Goal: Information Seeking & Learning: Check status

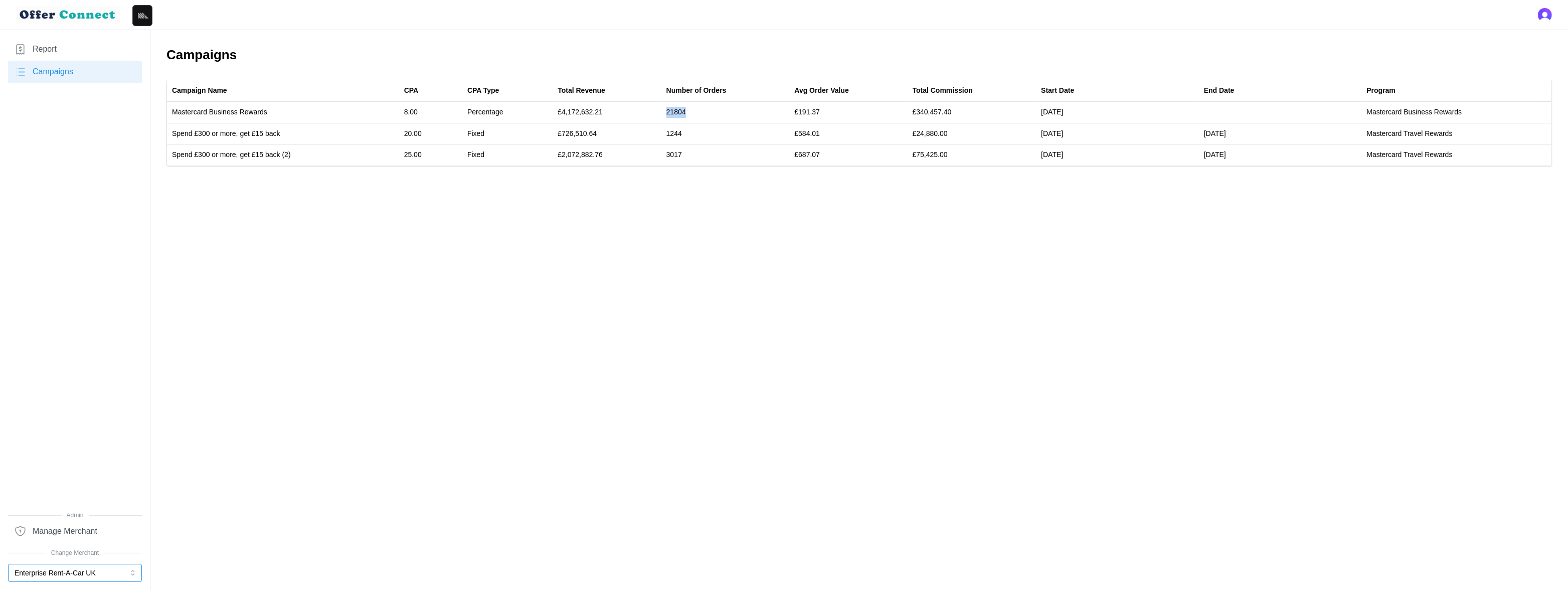
click at [93, 580] on button "Enterprise Rent-A-Car UK" at bounding box center [74, 573] width 134 height 18
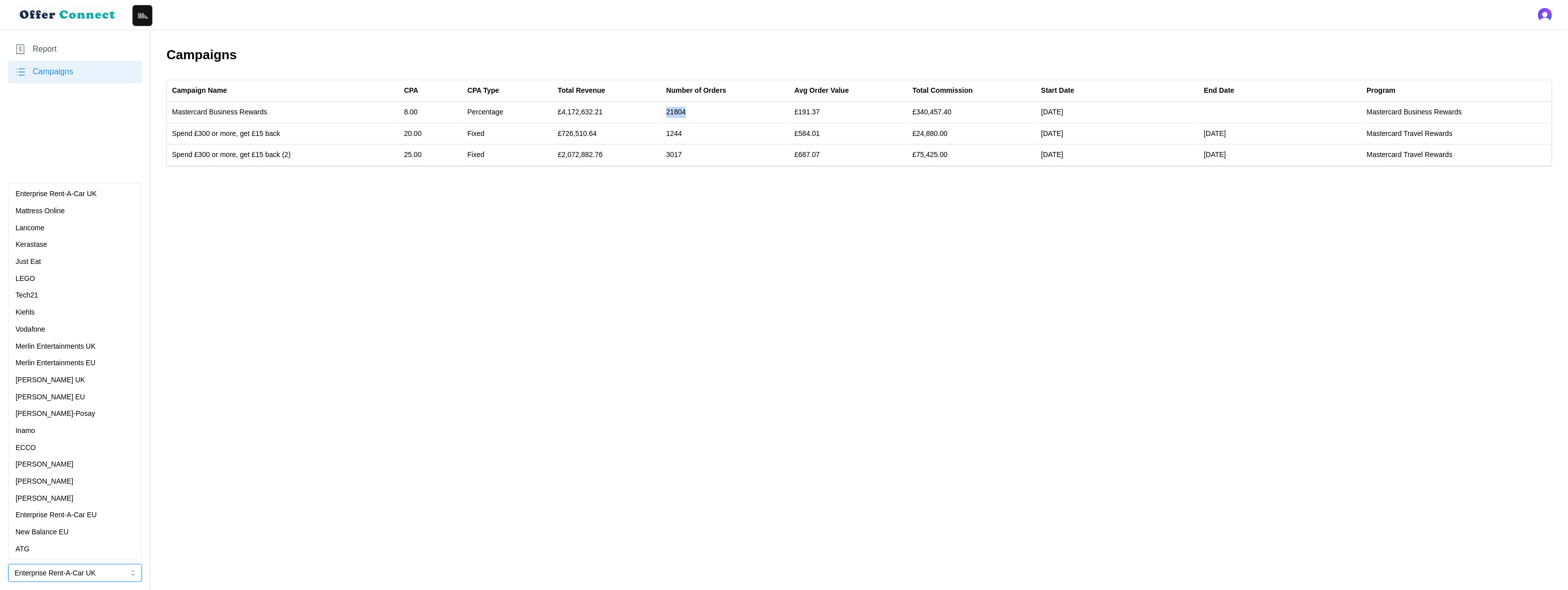
click at [49, 262] on div "Just Eat" at bounding box center [75, 262] width 119 height 11
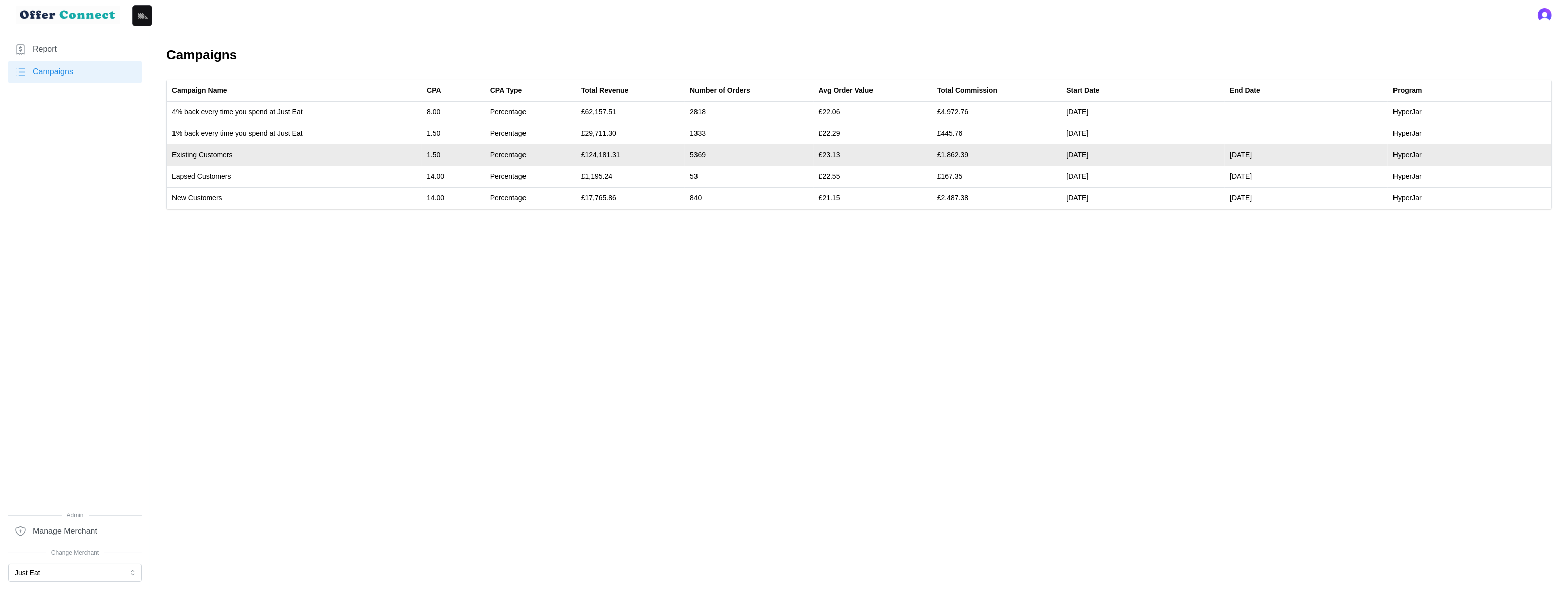
click at [594, 153] on td "£124,181.31" at bounding box center [631, 155] width 109 height 21
drag, startPoint x: 594, startPoint y: 153, endPoint x: 710, endPoint y: 151, distance: 116.0
click at [710, 151] on tr "Existing Customers 1.50 Percentage £124,181.31 5369 £23.13 £1,862.39 01/06/25 3…" at bounding box center [859, 155] width 1384 height 21
copy tr "124,181.31 5369"
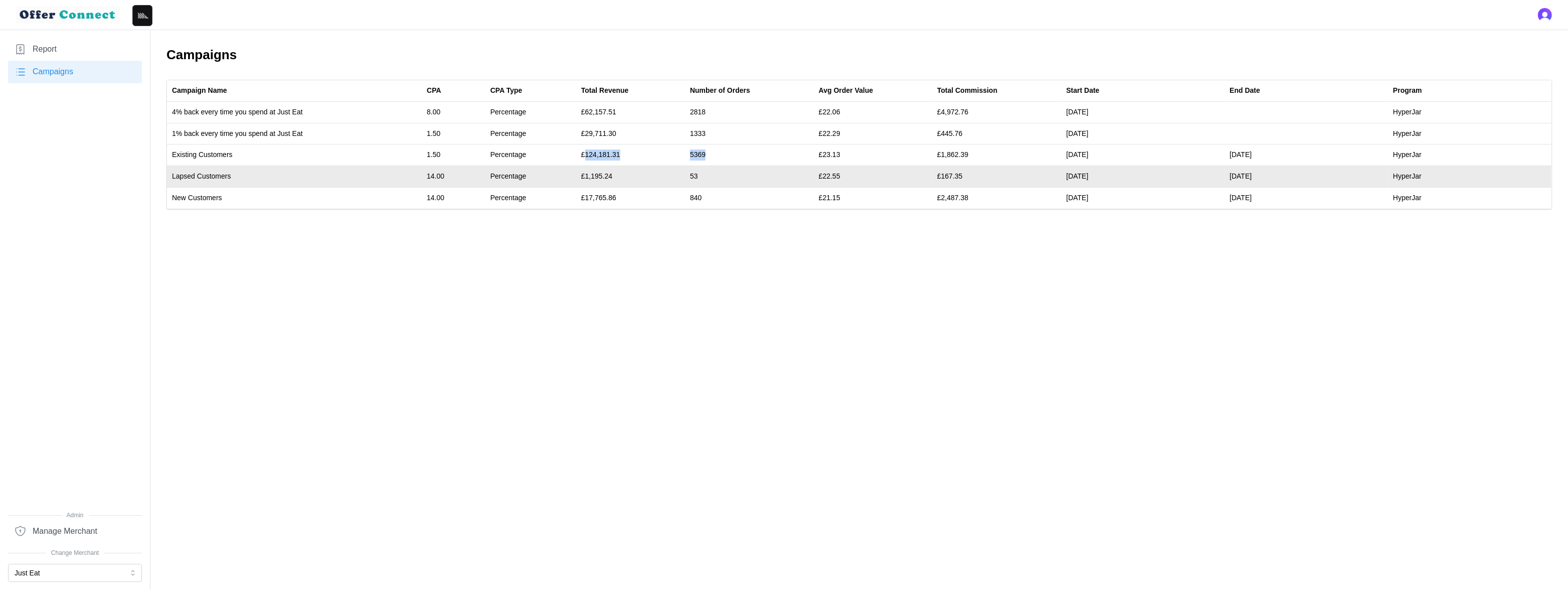
click at [600, 174] on td "£1,195.24" at bounding box center [631, 177] width 109 height 21
drag, startPoint x: 600, startPoint y: 174, endPoint x: 697, endPoint y: 175, distance: 97.0
click at [697, 175] on tr "Lapsed Customers 14.00 Percentage £1,195.24 53 £22.55 £167.35 01/06/25 30/09/25…" at bounding box center [859, 177] width 1384 height 21
copy tr "1,195.24 53"
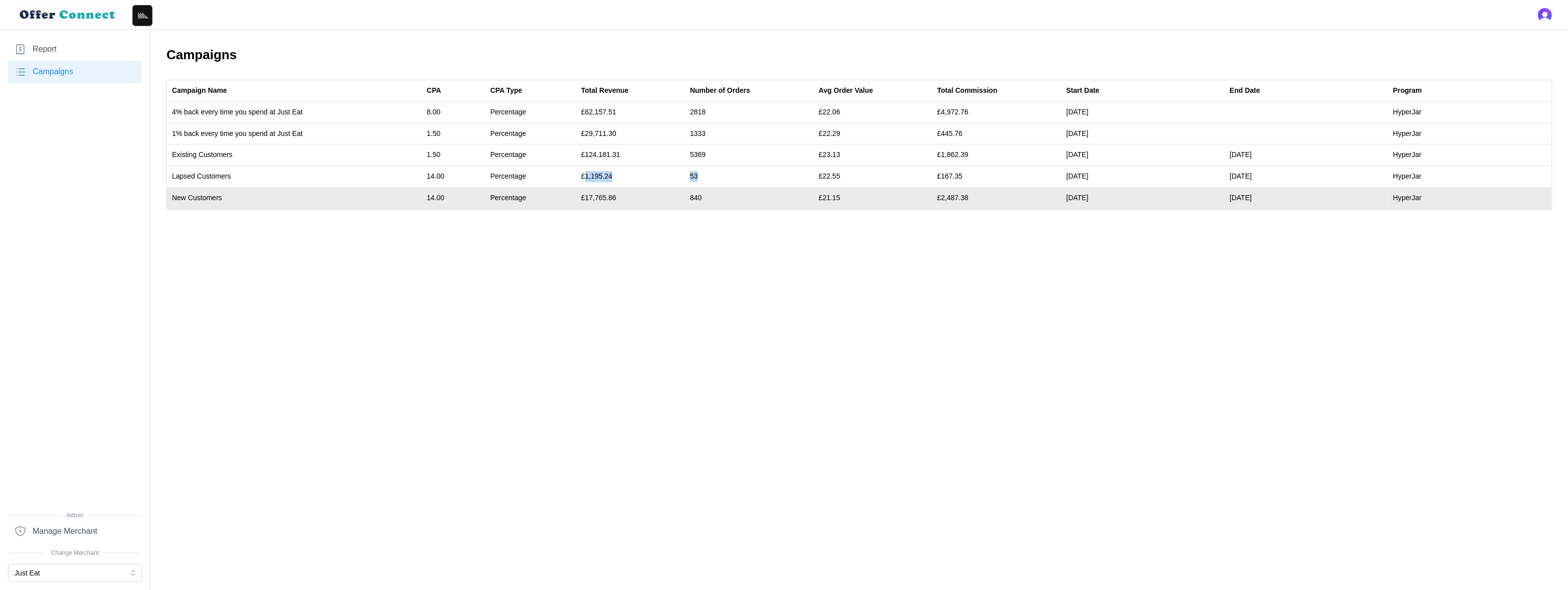
click at [606, 198] on td "£17,765.86" at bounding box center [631, 197] width 109 height 21
drag, startPoint x: 606, startPoint y: 198, endPoint x: 702, endPoint y: 193, distance: 96.1
click at [702, 193] on tr "New Customers 14.00 Percentage £17,765.86 840 £21.15 £2,487.38 01/06/25 30/09/2…" at bounding box center [859, 197] width 1384 height 21
copy tr "17,765.86 840"
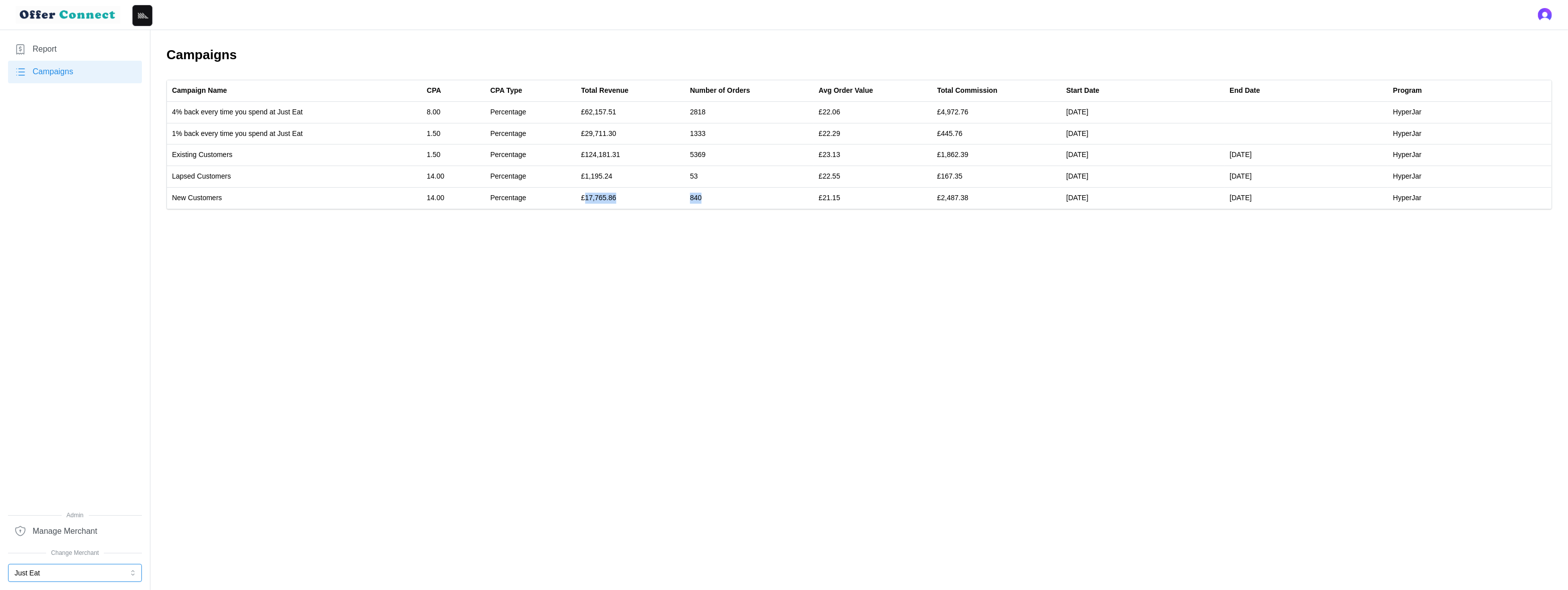
click at [47, 569] on button "Just Eat" at bounding box center [74, 573] width 134 height 18
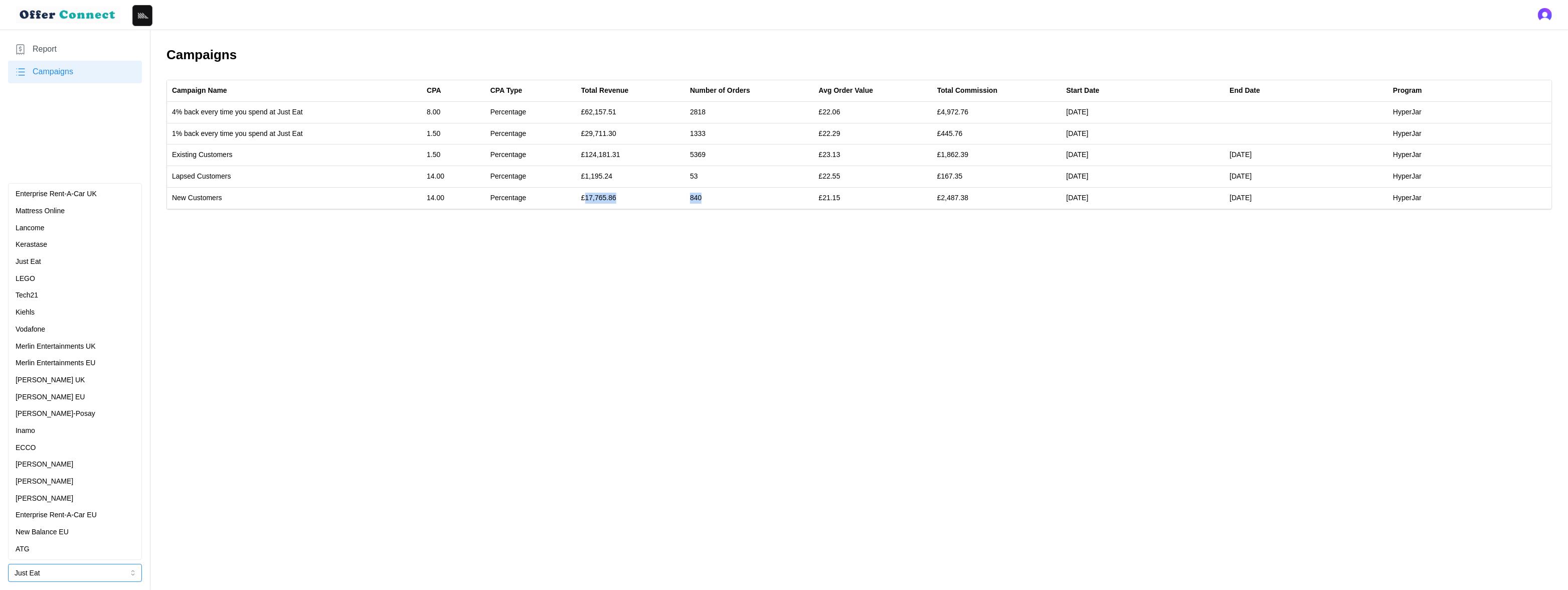
click at [51, 277] on div "LEGO" at bounding box center [75, 279] width 119 height 11
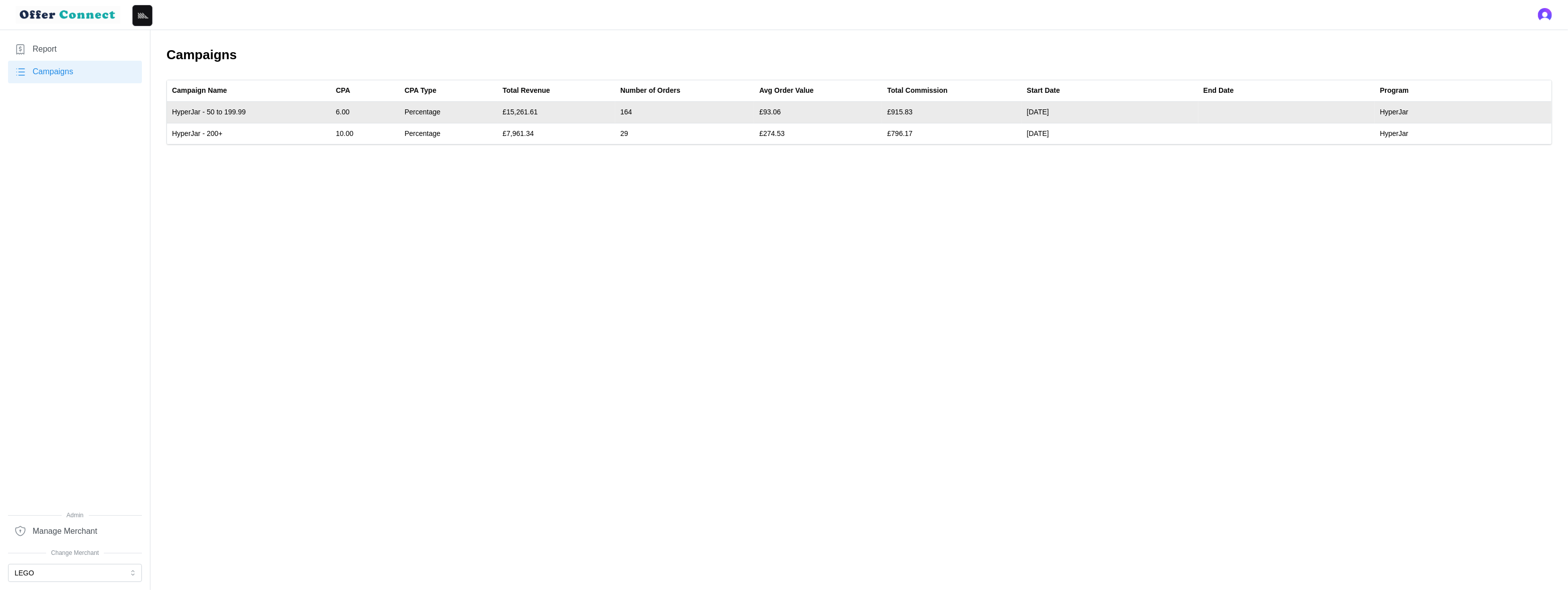
click at [526, 109] on td "£15,261.61" at bounding box center [556, 112] width 118 height 21
drag, startPoint x: 526, startPoint y: 109, endPoint x: 631, endPoint y: 111, distance: 105.0
click at [631, 111] on tr "HyperJar - 50 to 199.99 6.00 Percentage £15,261.61 164 £93.06 £915.83 20/11/24 …" at bounding box center [859, 112] width 1384 height 21
copy tr "15,261.61 164"
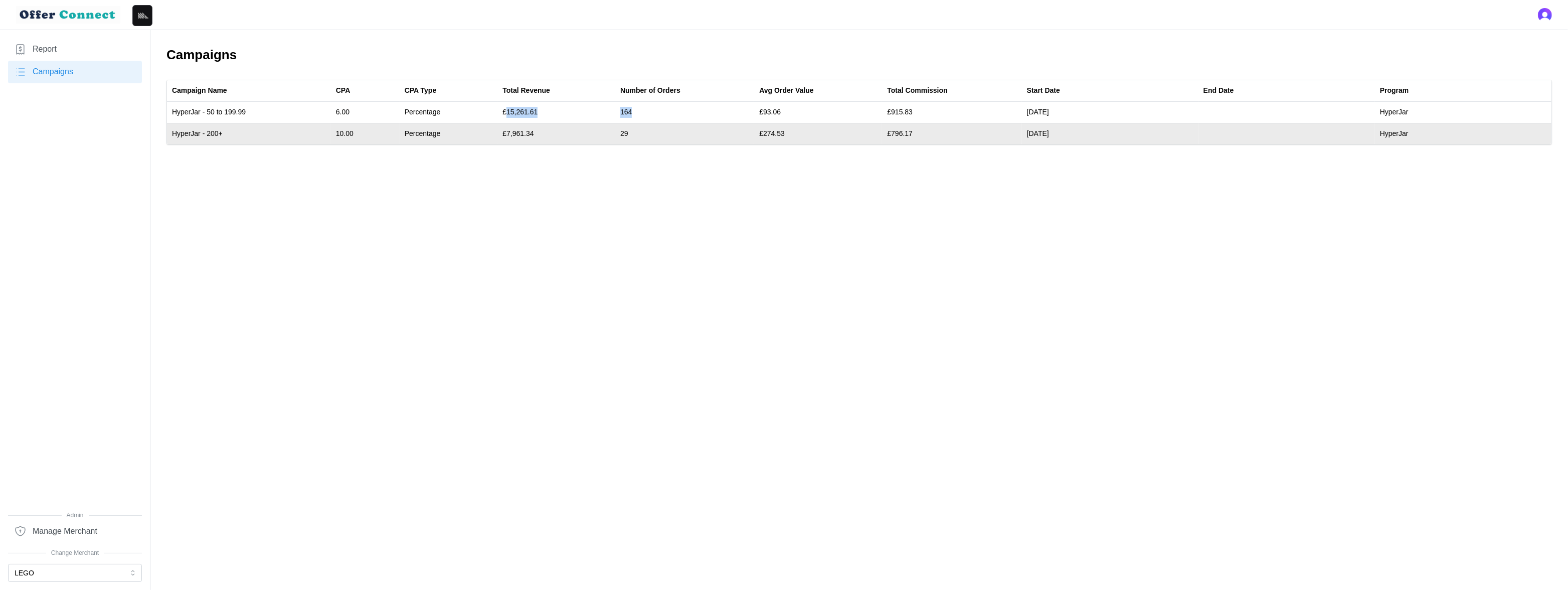
click at [521, 132] on td "£7,961.34" at bounding box center [556, 134] width 118 height 21
drag, startPoint x: 521, startPoint y: 132, endPoint x: 631, endPoint y: 132, distance: 110.0
click at [631, 132] on tr "HyperJar - 200+ 10.00 Percentage £7,961.34 29 £274.53 £796.17 20/11/24 HyperJar" at bounding box center [859, 134] width 1384 height 21
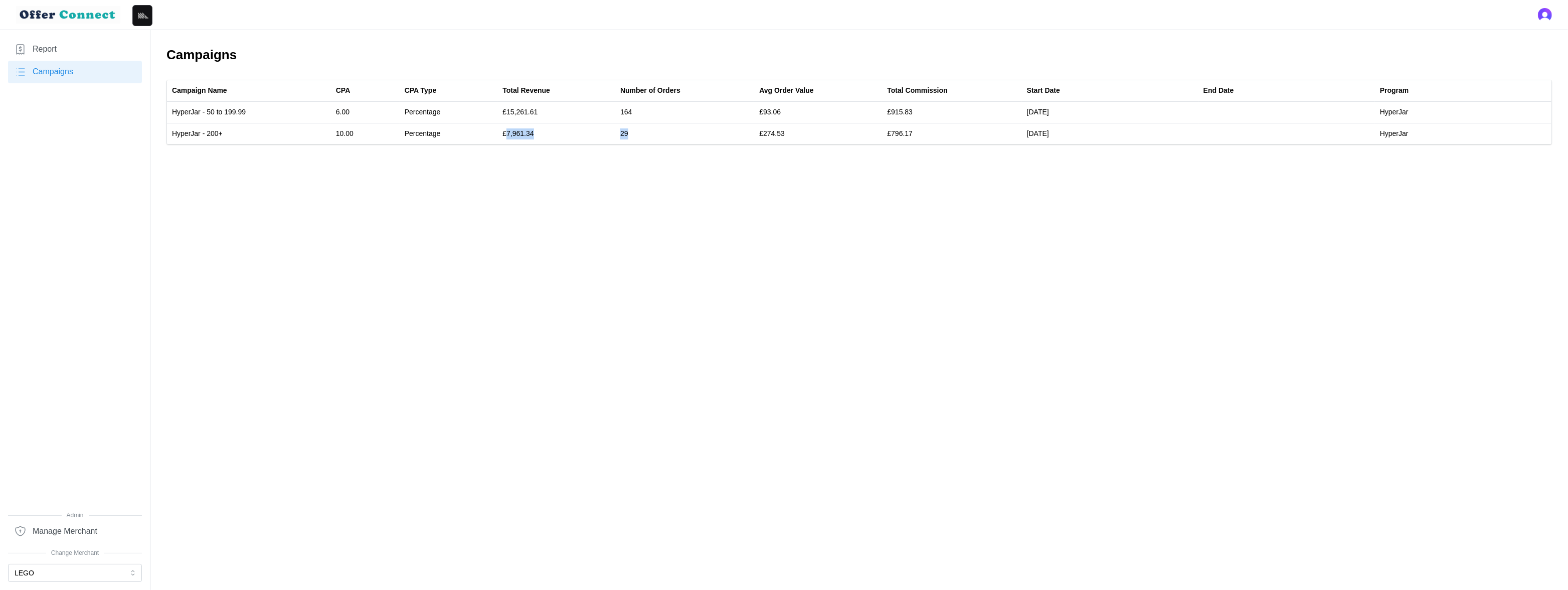
copy tr "7,961.34 29"
click at [52, 577] on button "LEGO" at bounding box center [74, 573] width 134 height 18
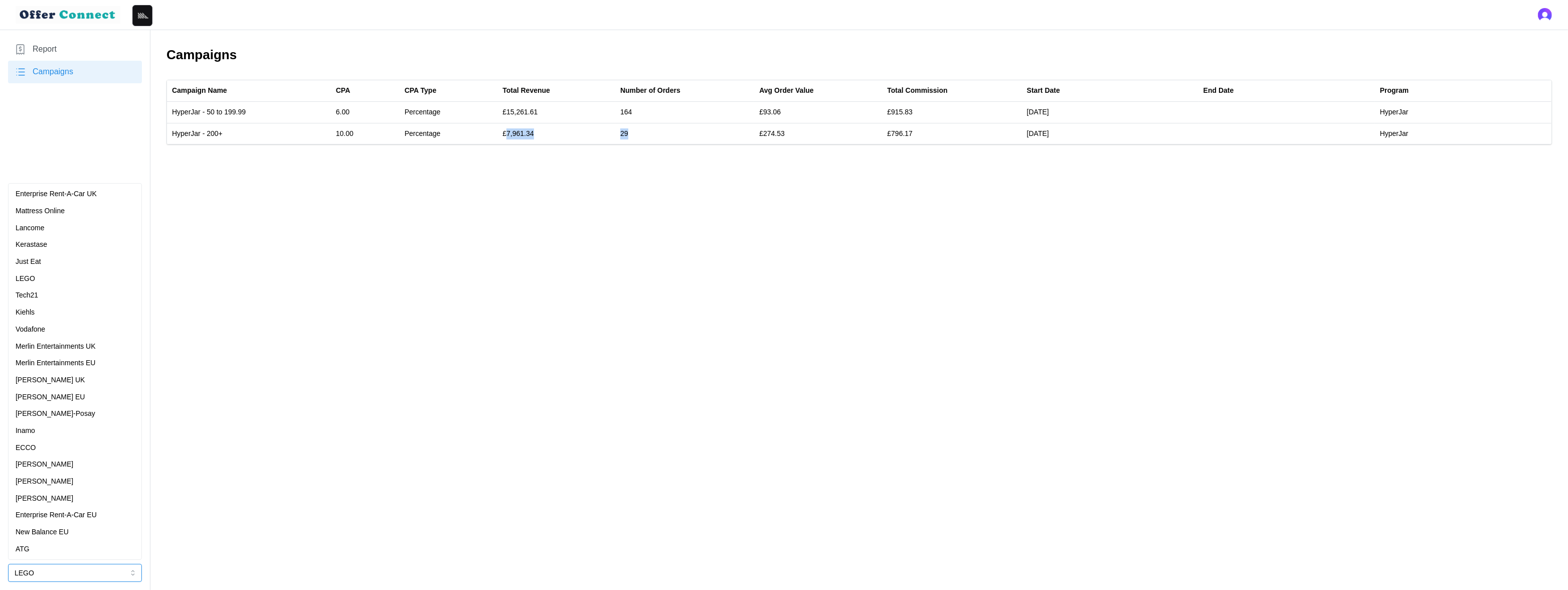
click at [71, 345] on p "Merlin Entertainments UK" at bounding box center [55, 347] width 80 height 11
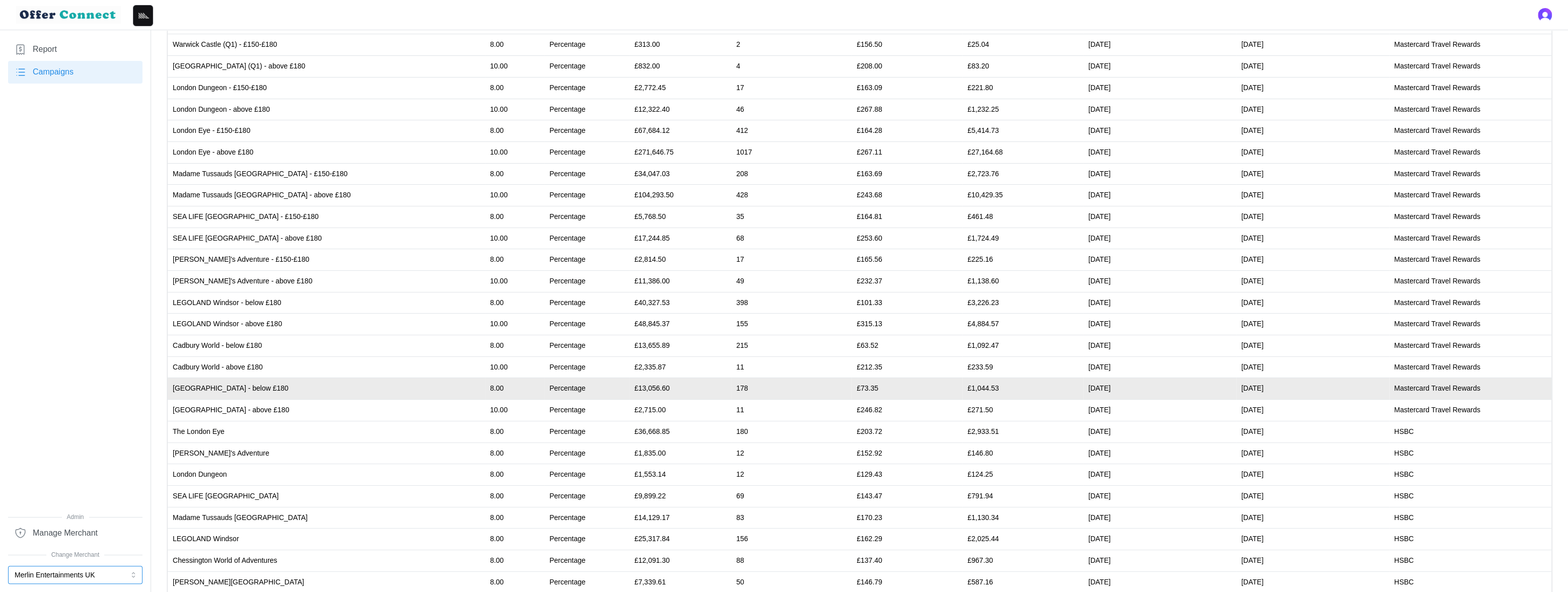
scroll to position [148, 0]
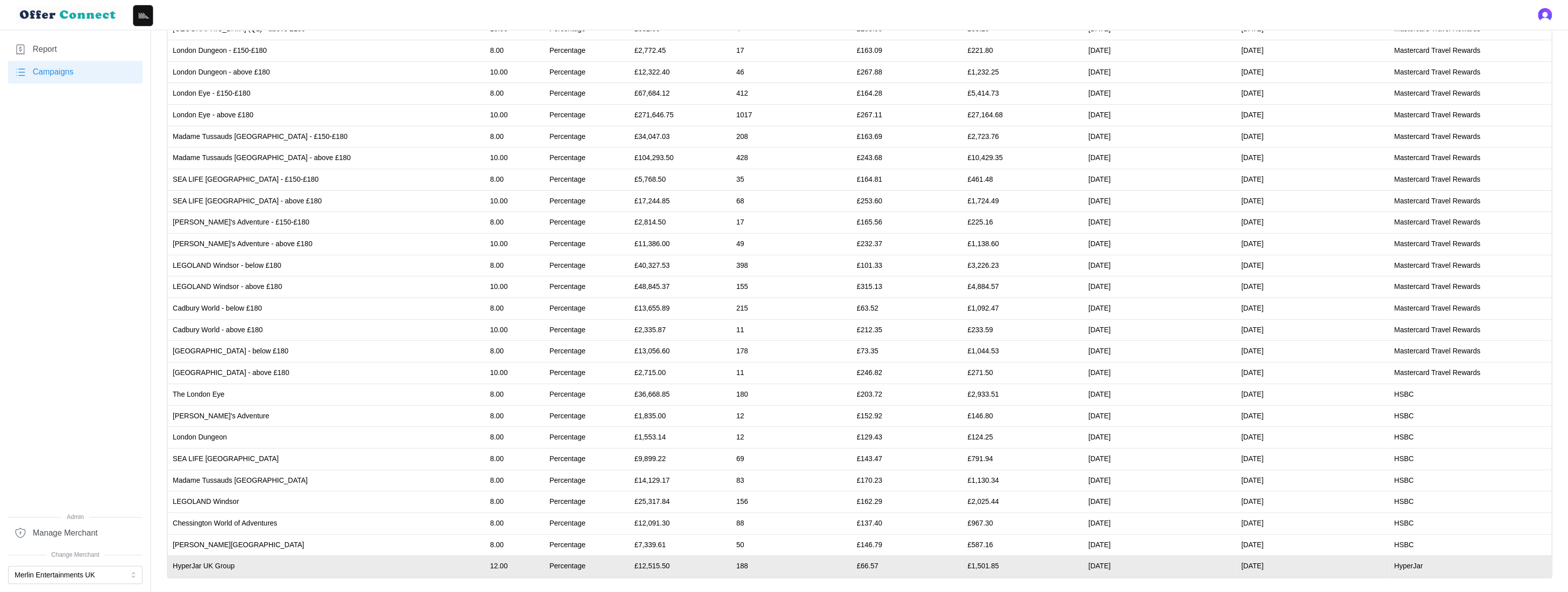
click at [629, 562] on td "£12,515.50" at bounding box center [680, 566] width 102 height 21
drag, startPoint x: 596, startPoint y: 562, endPoint x: 702, endPoint y: 565, distance: 106.0
click at [702, 565] on tr "HyperJar UK Group 12.00 Percentage £12,515.50 188 £66.57 £1,501.85 01/02/25 31/…" at bounding box center [859, 566] width 1383 height 21
copy tr "12,515.50 188"
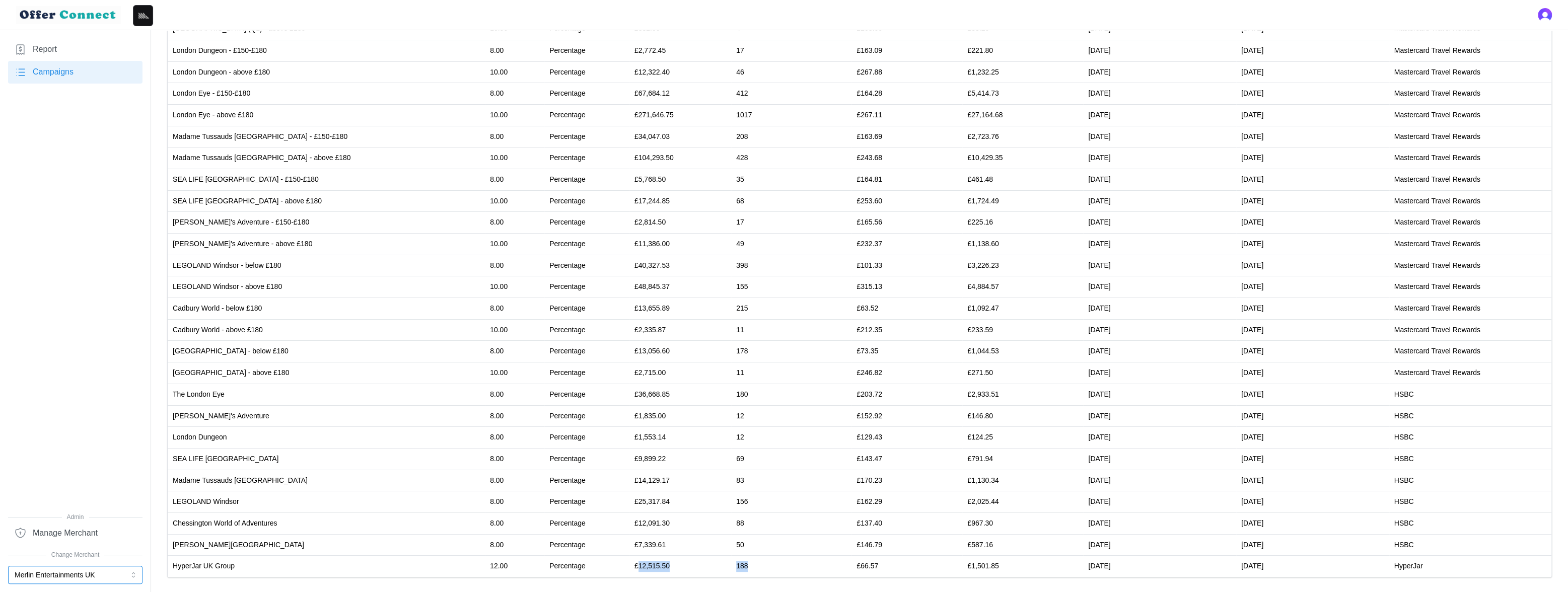
click at [55, 571] on button "Merlin Entertainments UK" at bounding box center [75, 575] width 134 height 18
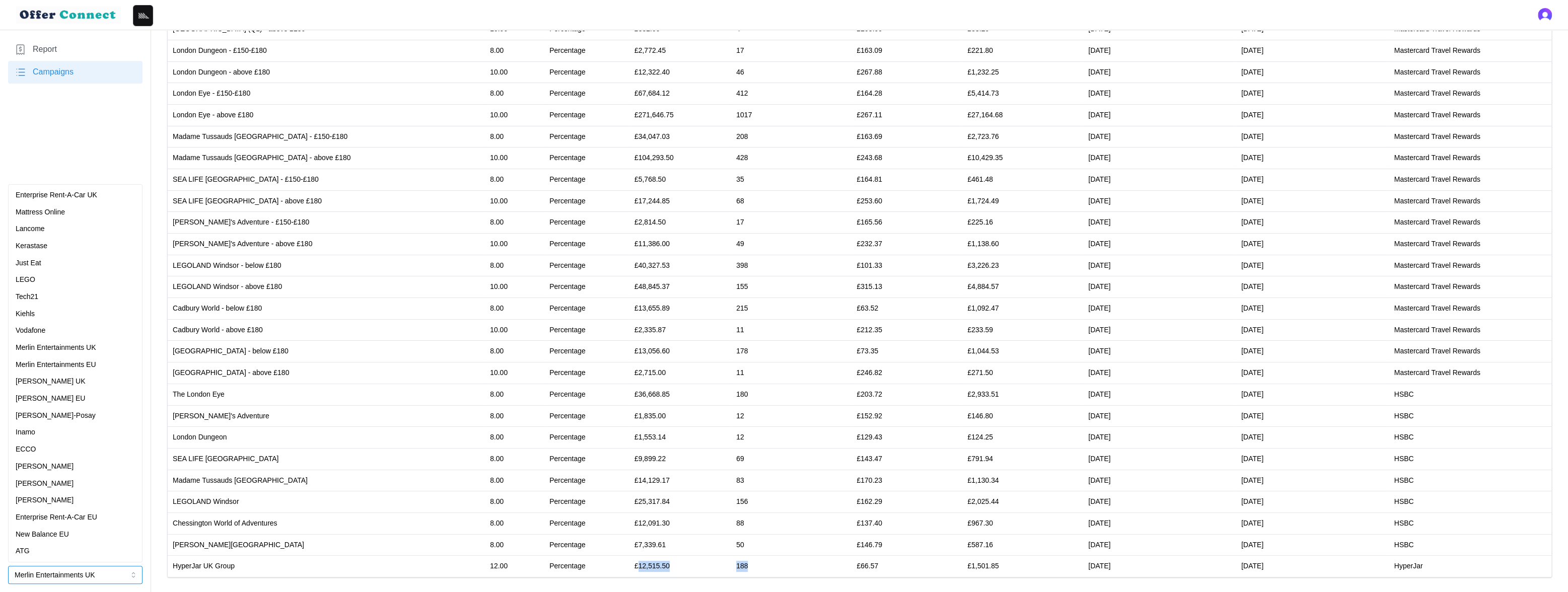
click at [51, 328] on div "Vodafone" at bounding box center [75, 331] width 119 height 11
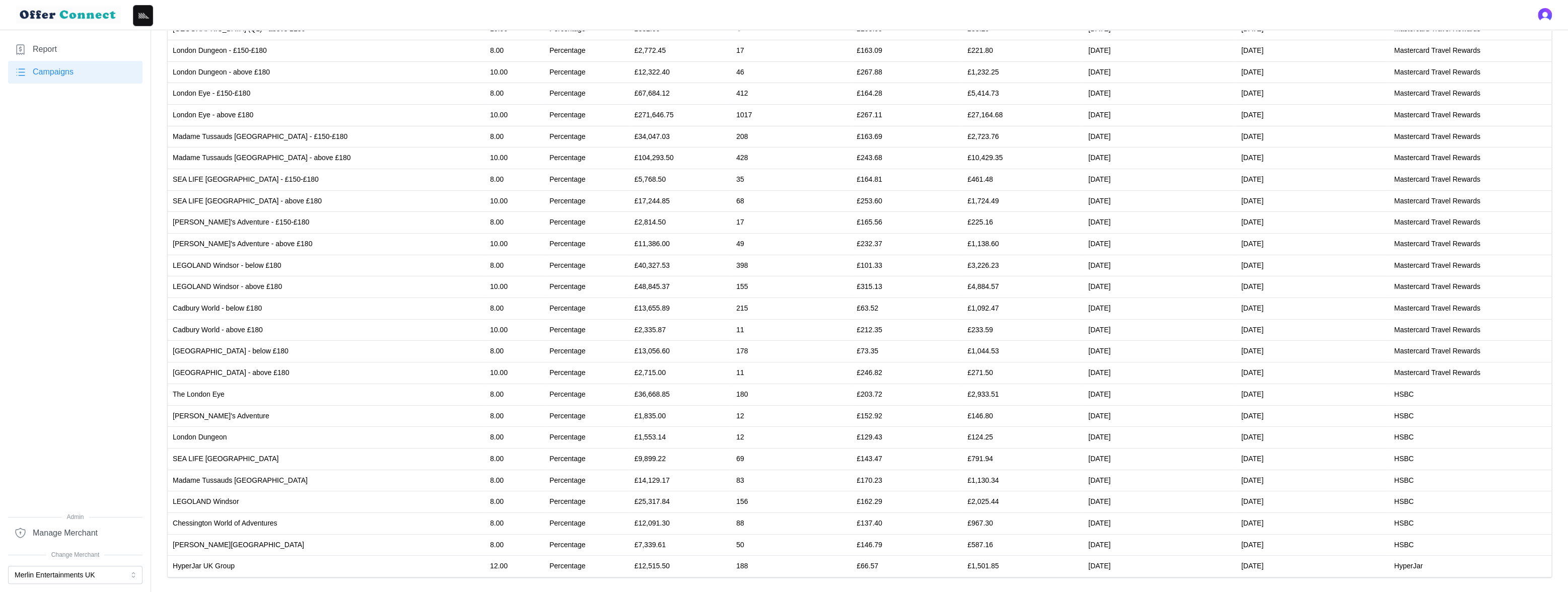
click at [108, 245] on div "Report Campaigns" at bounding box center [75, 275] width 134 height 474
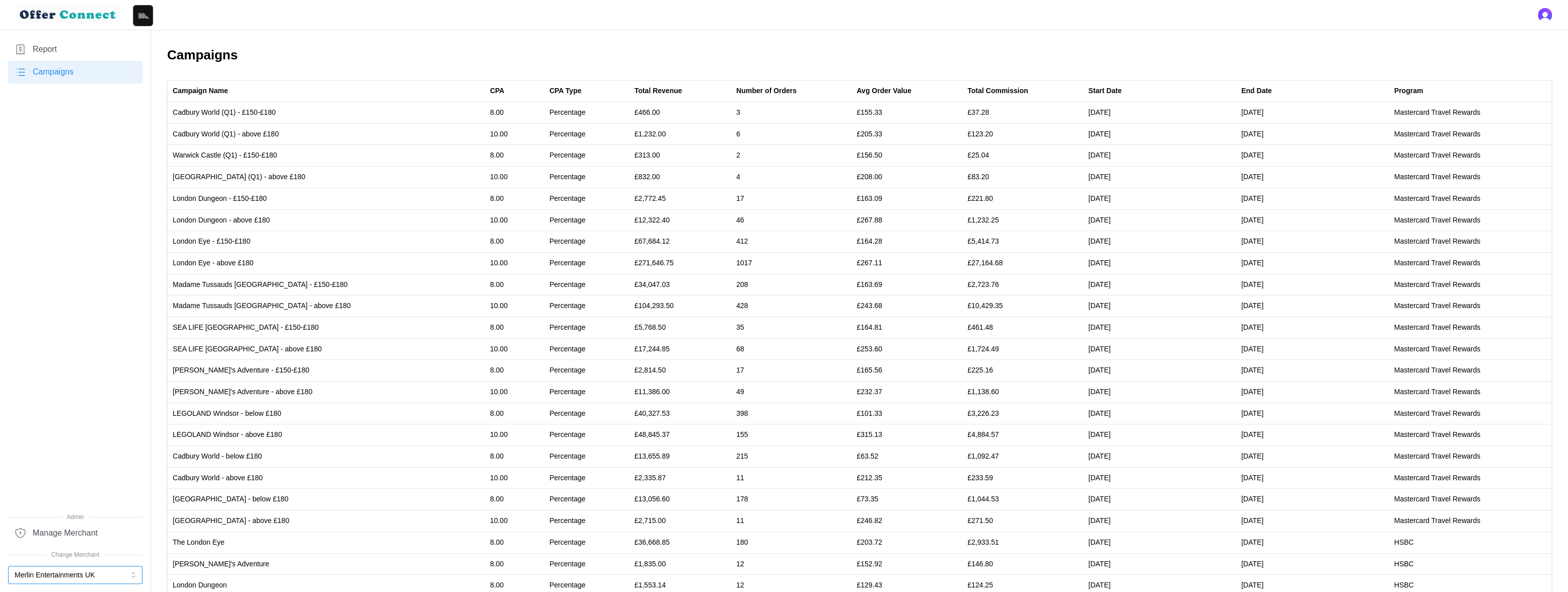
click at [68, 576] on button "Merlin Entertainments UK" at bounding box center [75, 575] width 134 height 18
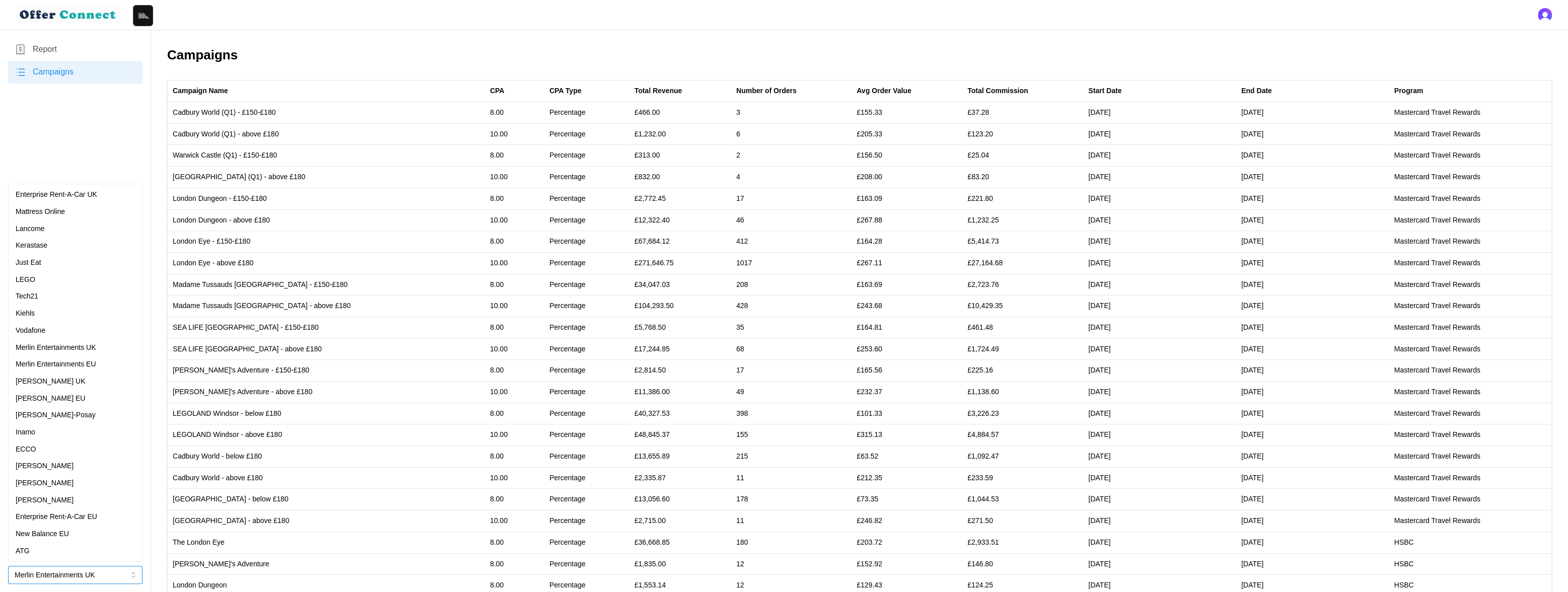
click at [41, 329] on p "Vodafone" at bounding box center [31, 331] width 30 height 11
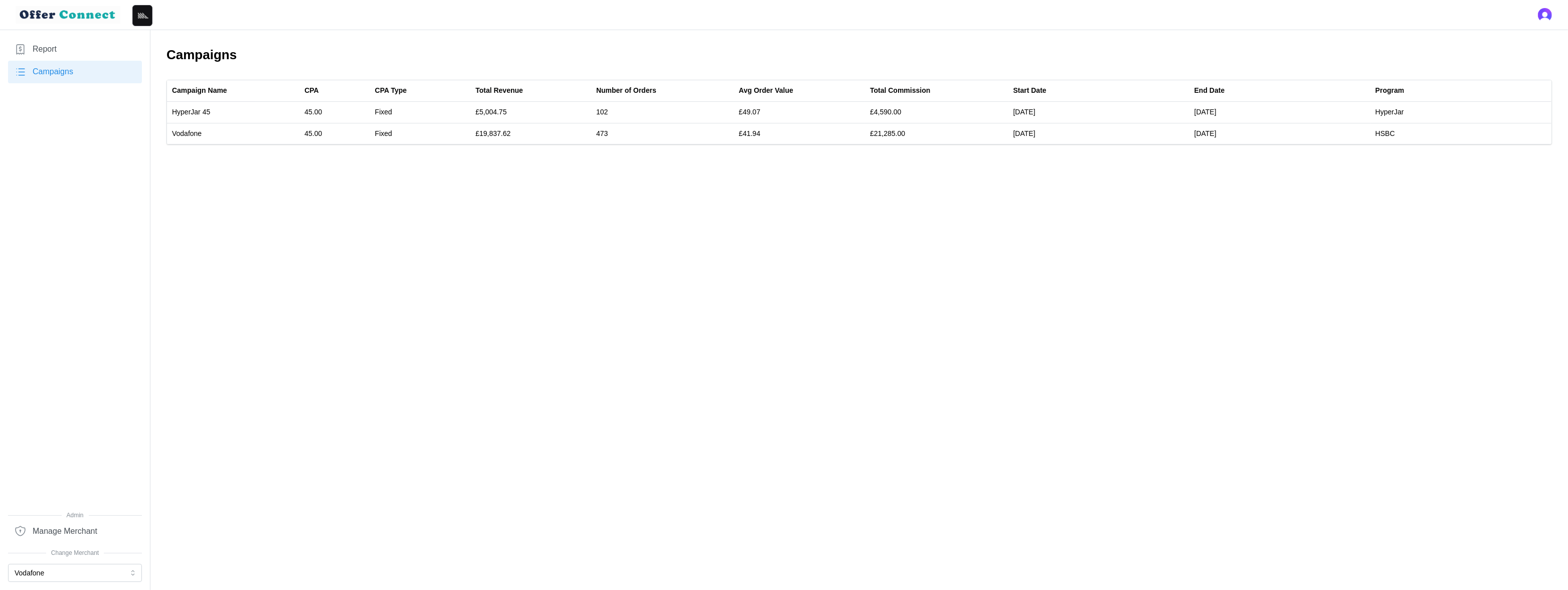
click at [488, 190] on main "Campaigns Campaign Name CPA CPA Type Total Revenue Number of Orders Avg Order V…" at bounding box center [784, 295] width 1568 height 590
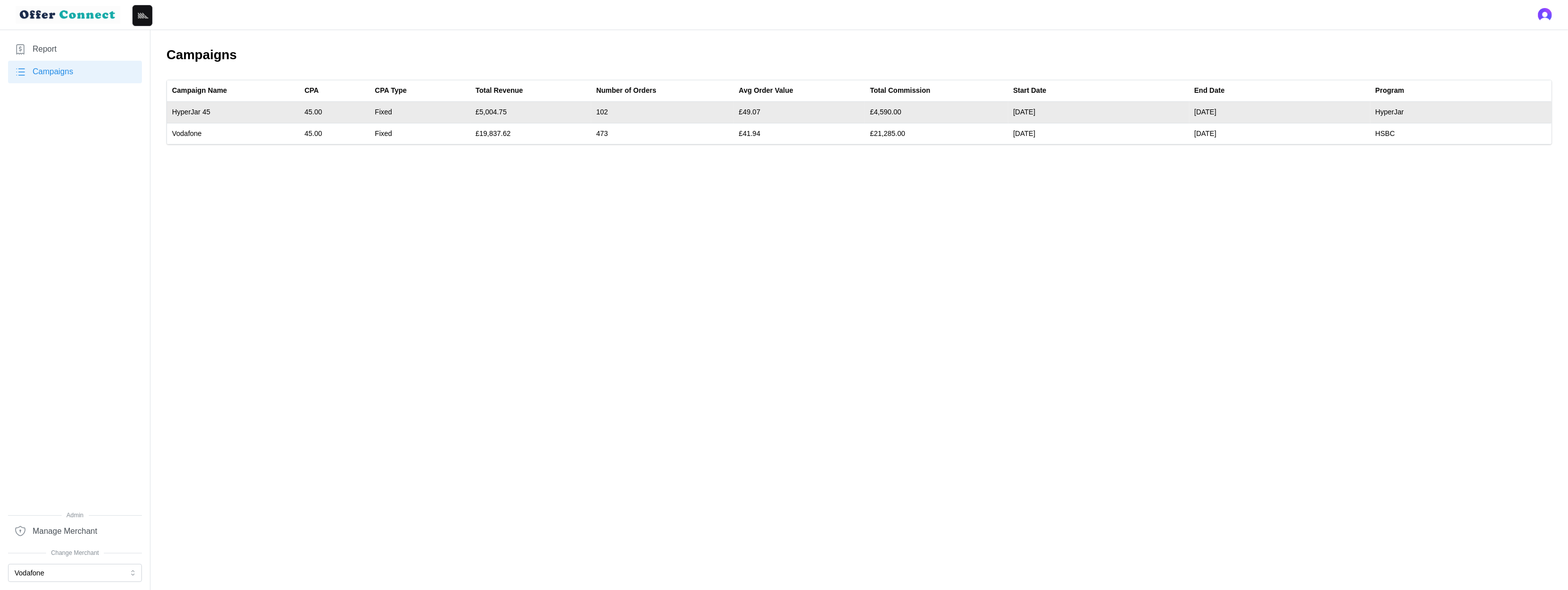
click at [495, 111] on td "£5,004.75" at bounding box center [530, 112] width 121 height 21
drag, startPoint x: 495, startPoint y: 111, endPoint x: 598, endPoint y: 110, distance: 103.0
click at [598, 110] on tr "HyperJar 45 45.00 Fixed £5,004.75 102 £49.07 £4,590.00 04/12/24 03/05/25 HyperJ…" at bounding box center [859, 112] width 1384 height 21
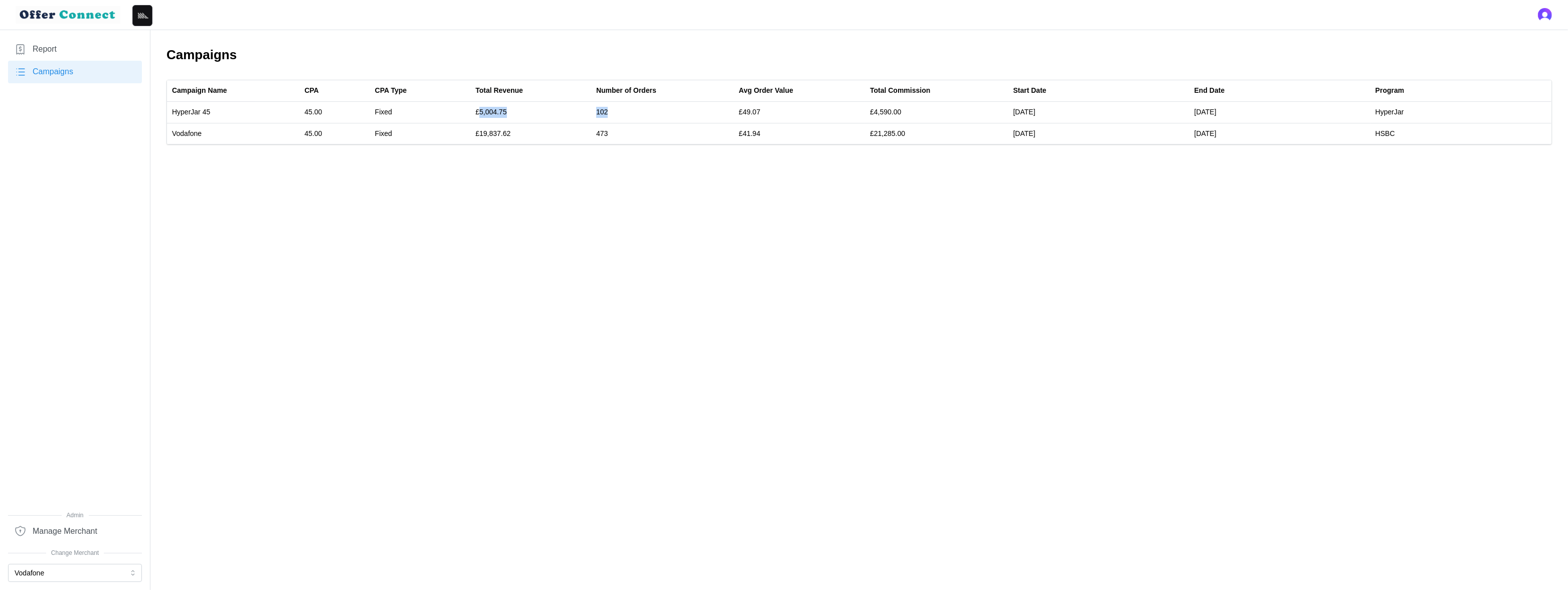
copy tr "5,004.75 102"
click at [66, 573] on button "Vodafone" at bounding box center [74, 573] width 134 height 18
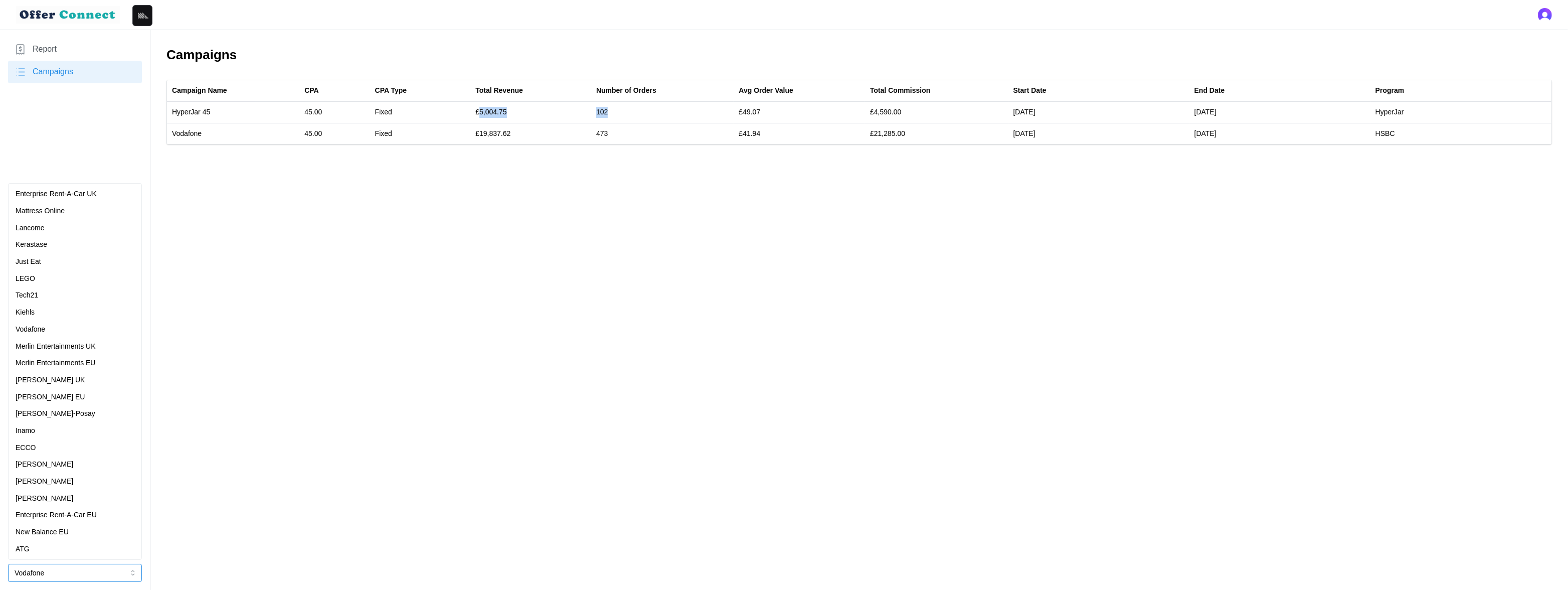
click at [69, 345] on p "Merlin Entertainments UK" at bounding box center [55, 347] width 80 height 11
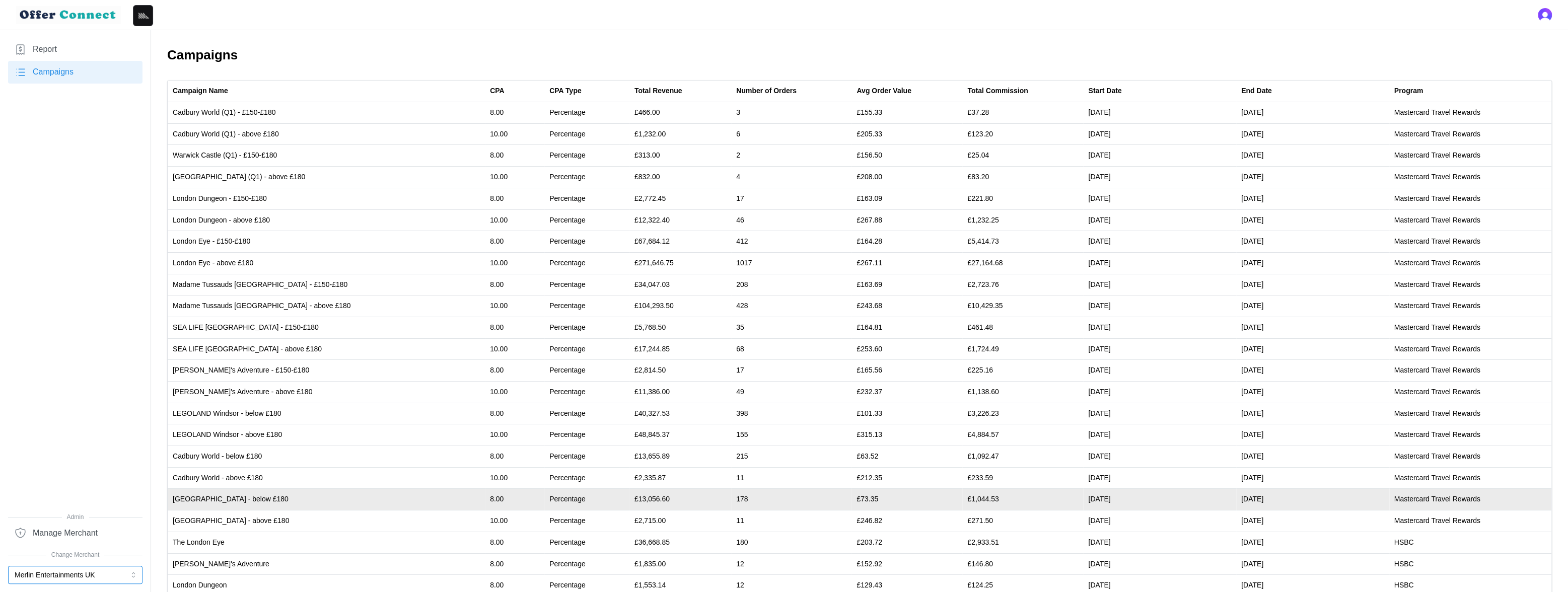
scroll to position [148, 0]
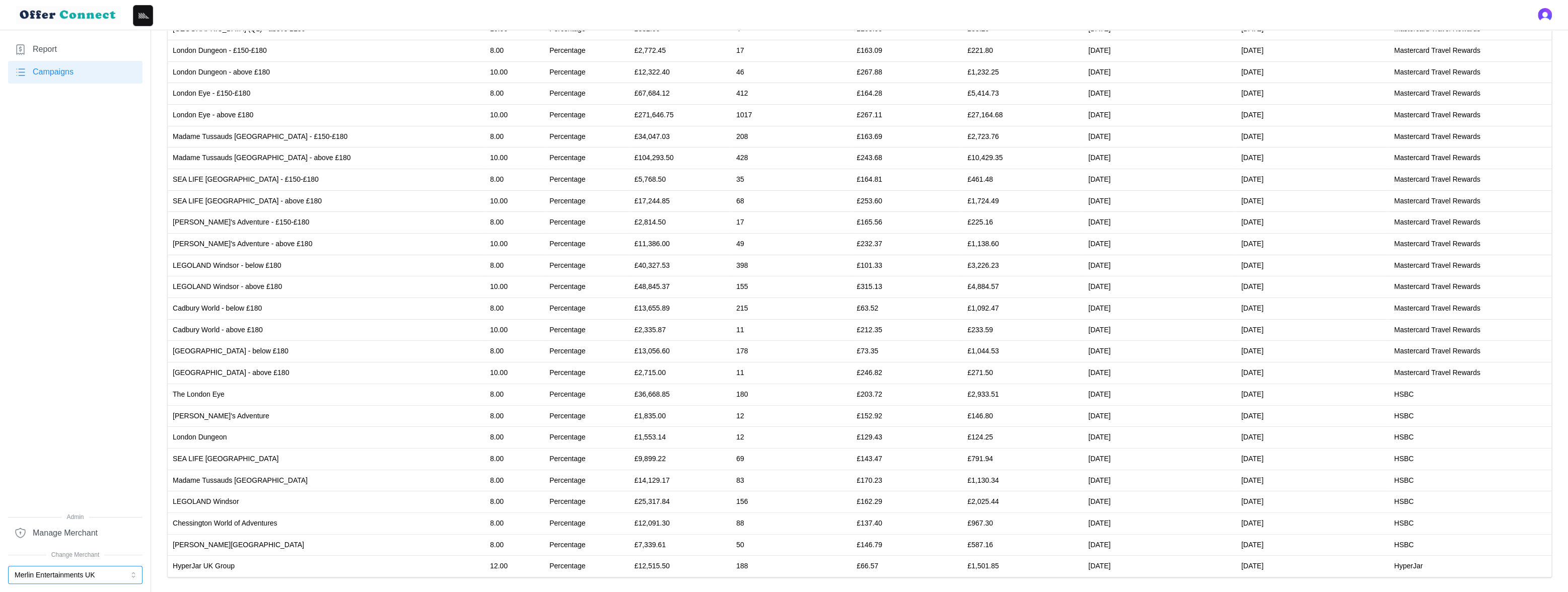
click at [33, 571] on button "Merlin Entertainments UK" at bounding box center [75, 575] width 134 height 18
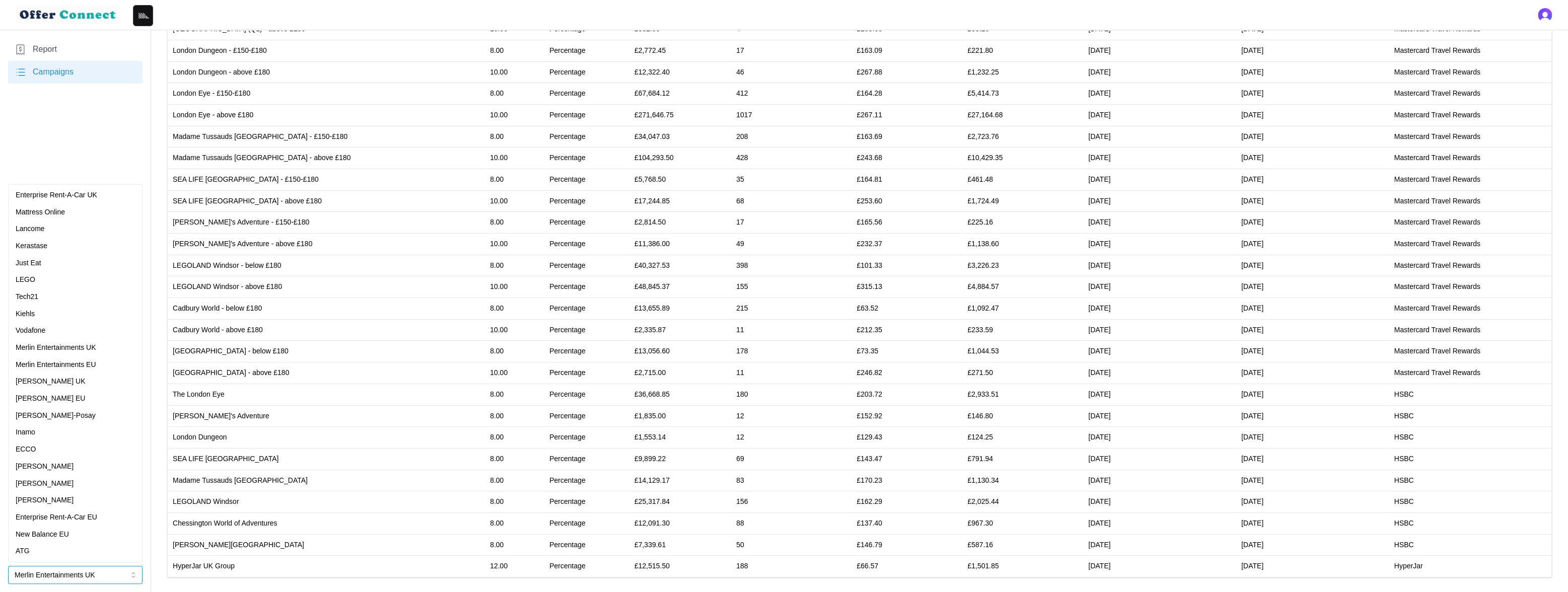
click at [54, 276] on div "LEGO" at bounding box center [75, 280] width 119 height 11
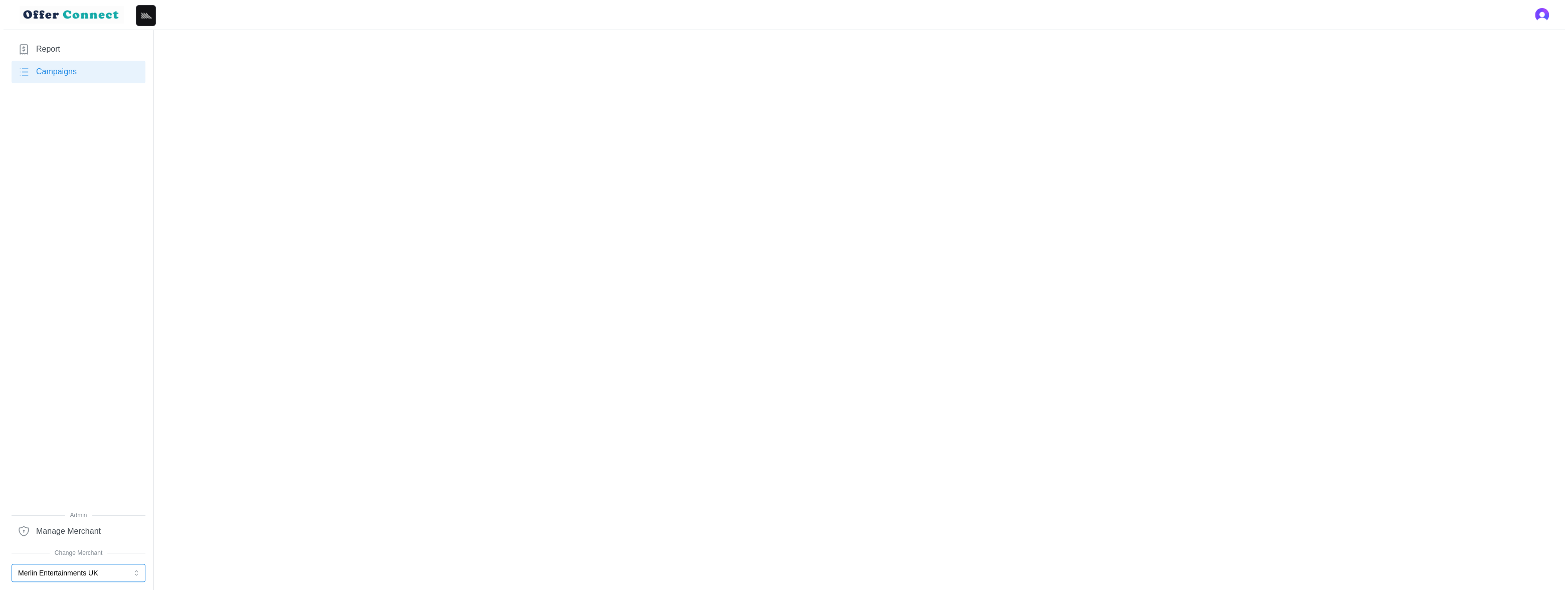
scroll to position [0, 0]
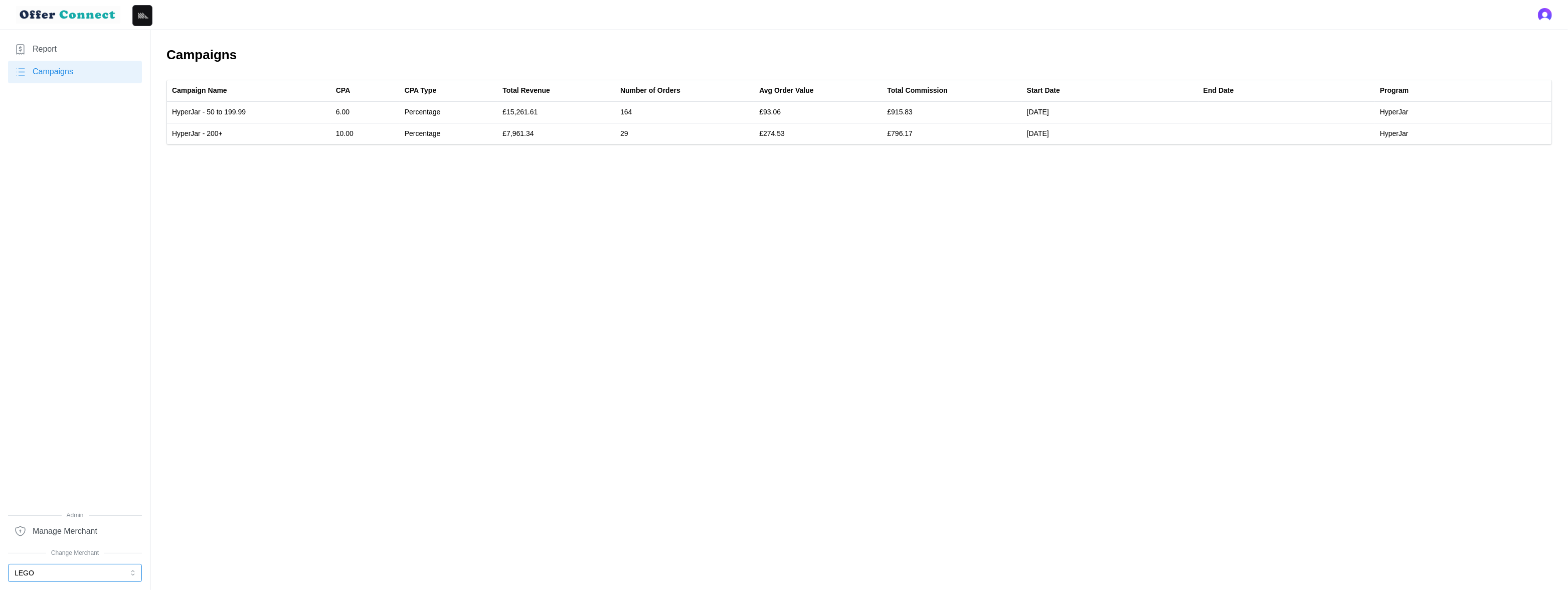
click at [68, 574] on button "LEGO" at bounding box center [74, 573] width 134 height 18
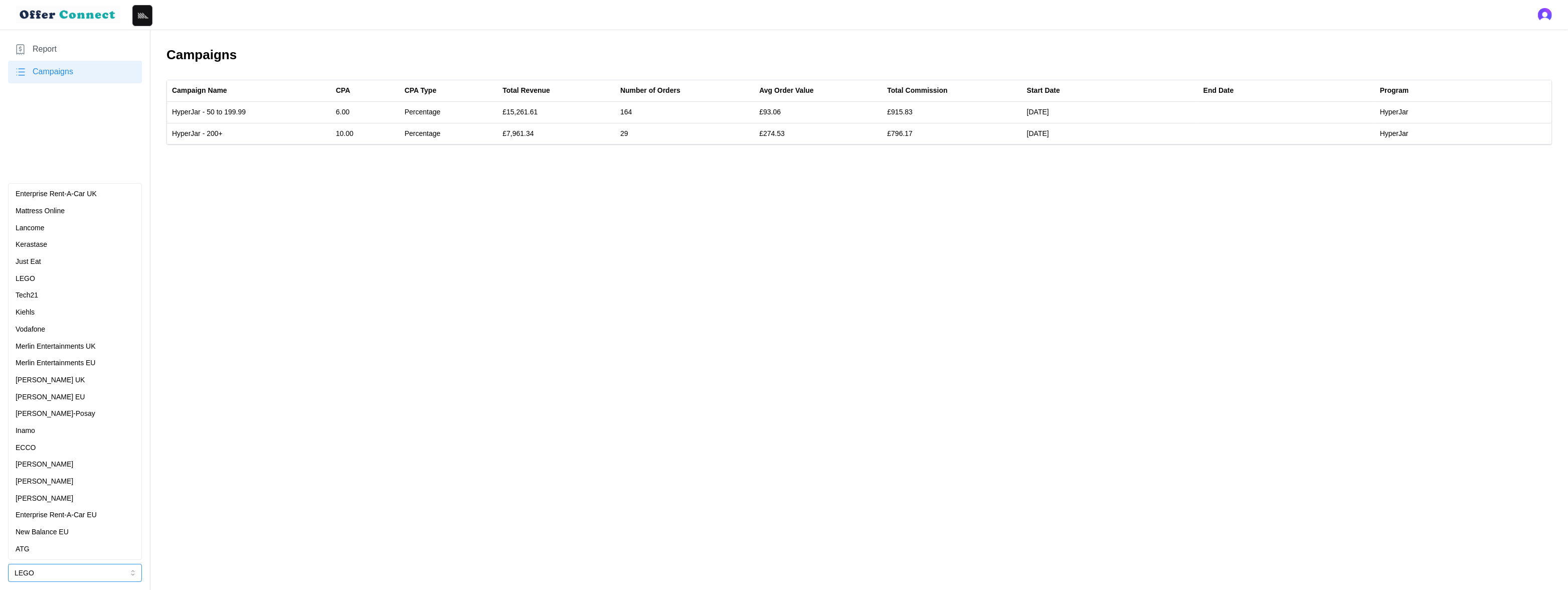
click at [49, 265] on div "Just Eat" at bounding box center [75, 262] width 119 height 11
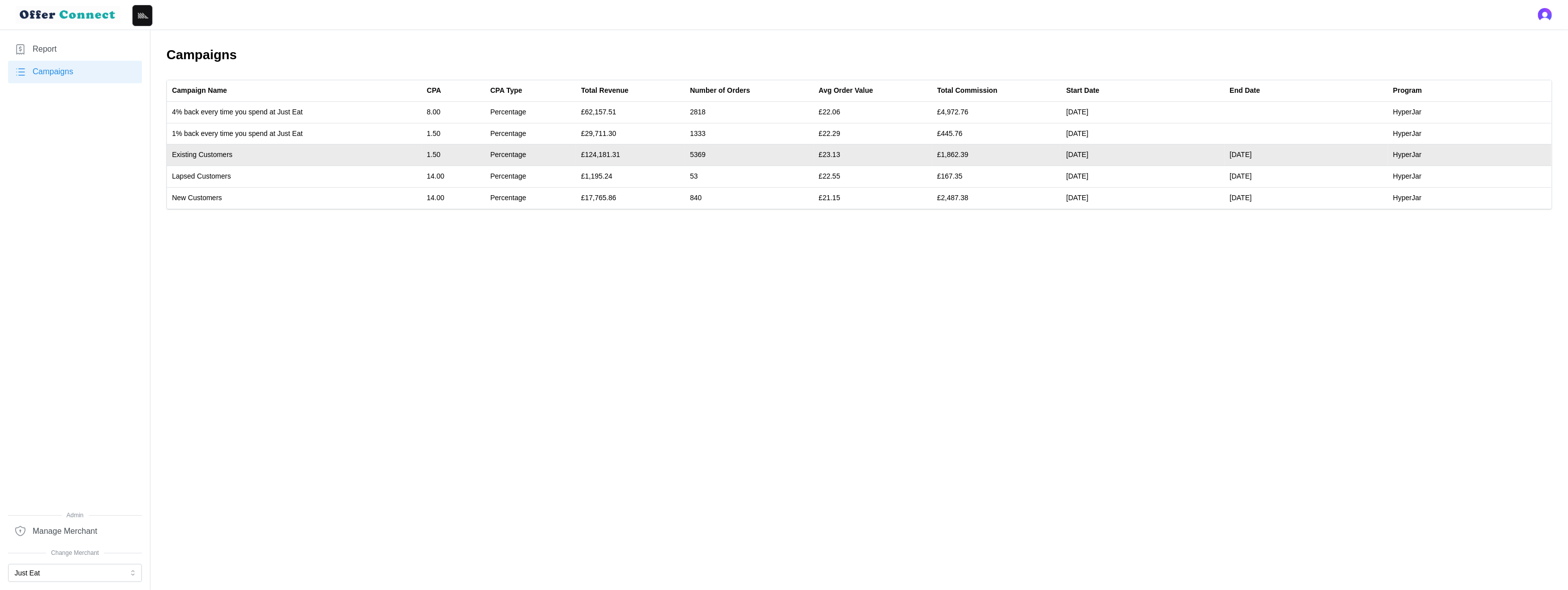
click at [958, 156] on td "£1,862.39" at bounding box center [997, 155] width 129 height 21
click at [958, 153] on td "£1,862.39" at bounding box center [997, 155] width 129 height 21
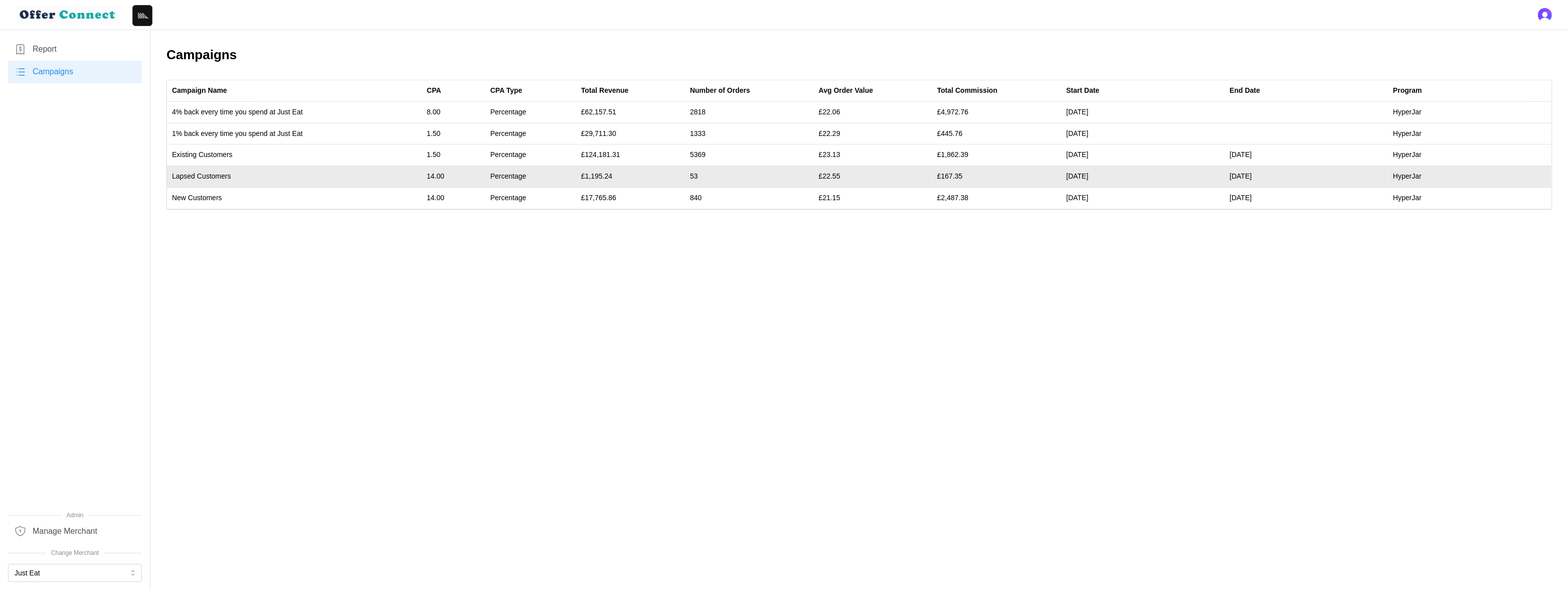
click at [956, 177] on td "£167.35" at bounding box center [997, 177] width 129 height 21
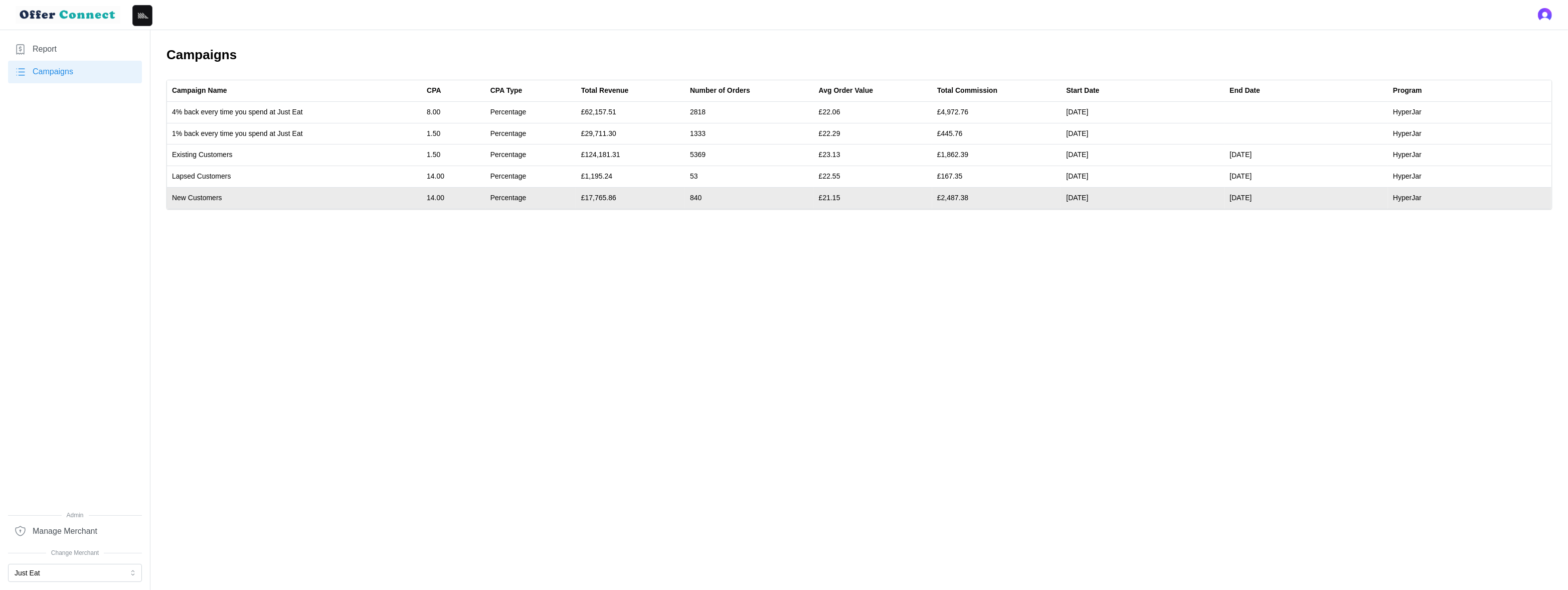
click at [960, 194] on td "£2,487.38" at bounding box center [997, 197] width 129 height 21
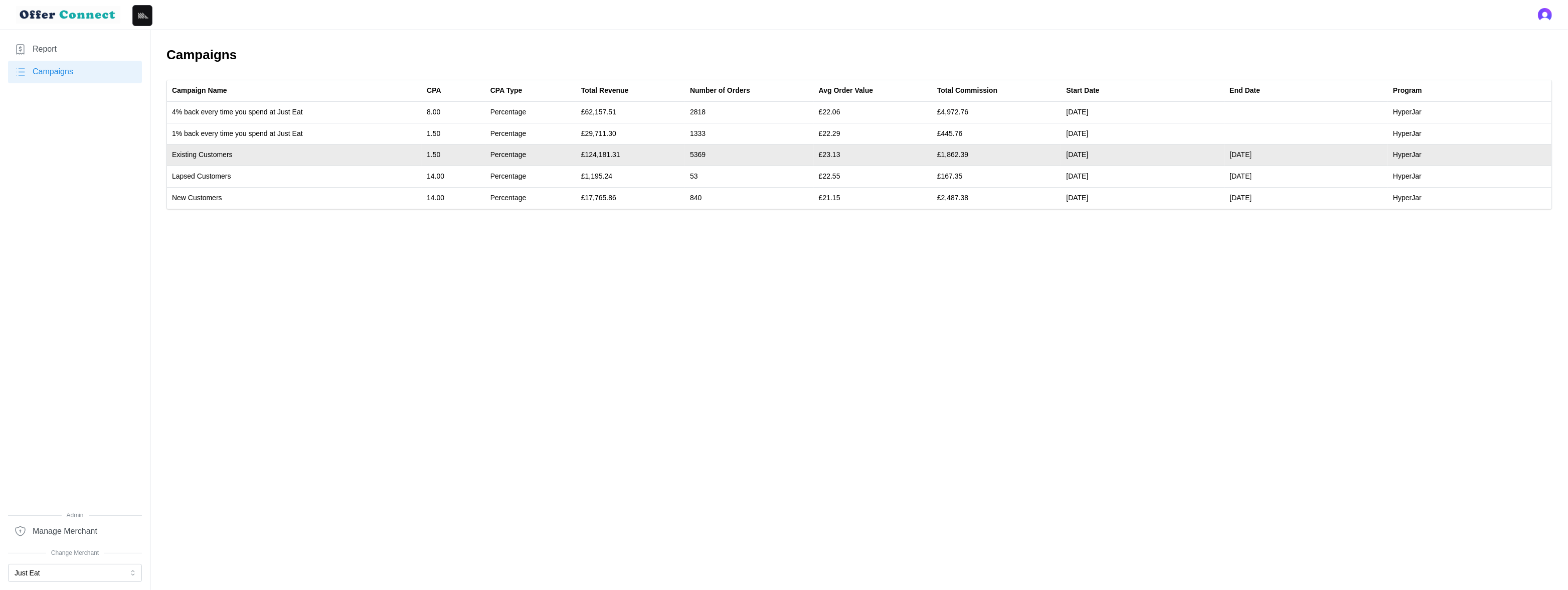
click at [956, 153] on td "£1,862.39" at bounding box center [997, 155] width 129 height 21
click at [607, 156] on td "£138,624.62" at bounding box center [631, 155] width 109 height 21
drag, startPoint x: 607, startPoint y: 156, endPoint x: 710, endPoint y: 156, distance: 103.0
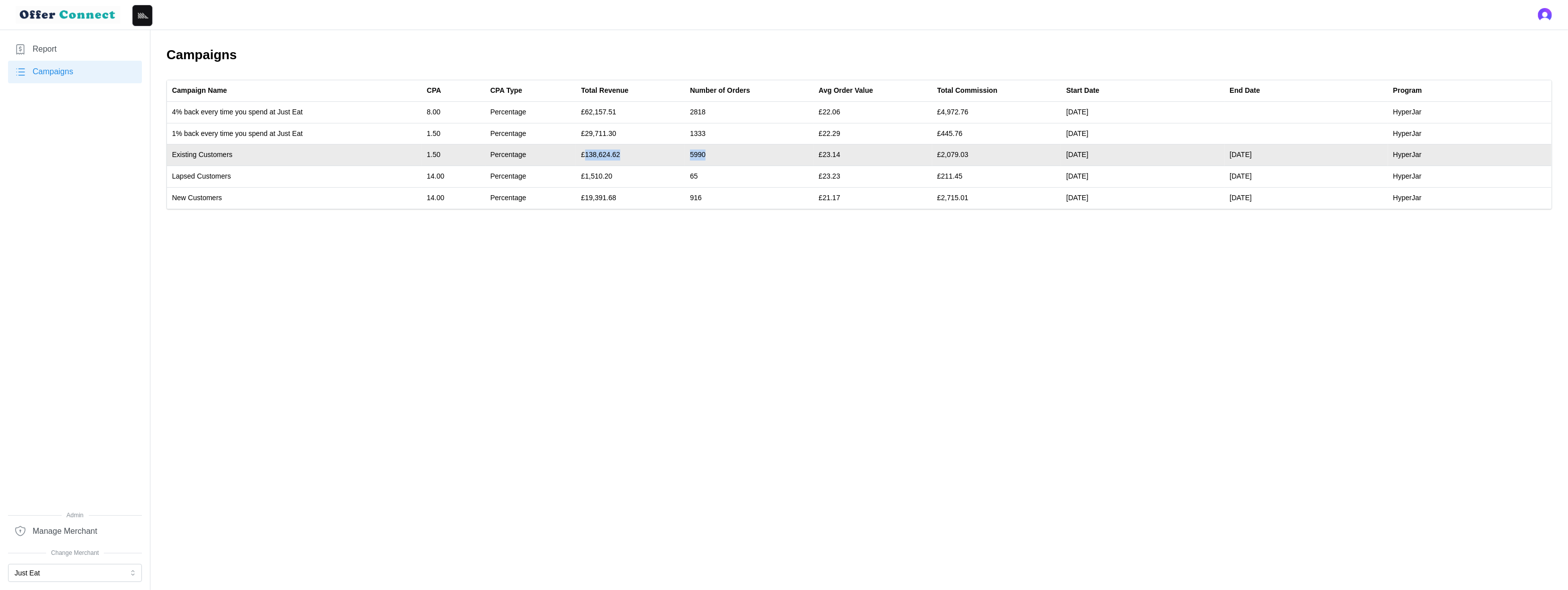
click at [710, 156] on tr "Existing Customers 1.50 Percentage £138,624.62 5990 £23.14 £2,079.03 01/06/25 3…" at bounding box center [859, 155] width 1384 height 21
click at [617, 155] on td "£138,624.62" at bounding box center [631, 155] width 109 height 21
click at [607, 154] on td "£138,624.62" at bounding box center [631, 155] width 109 height 21
drag, startPoint x: 607, startPoint y: 154, endPoint x: 729, endPoint y: 154, distance: 122.0
click at [729, 154] on tr "Existing Customers 1.50 Percentage £138,624.62 5990 £23.14 £2,079.03 01/06/25 3…" at bounding box center [859, 155] width 1384 height 21
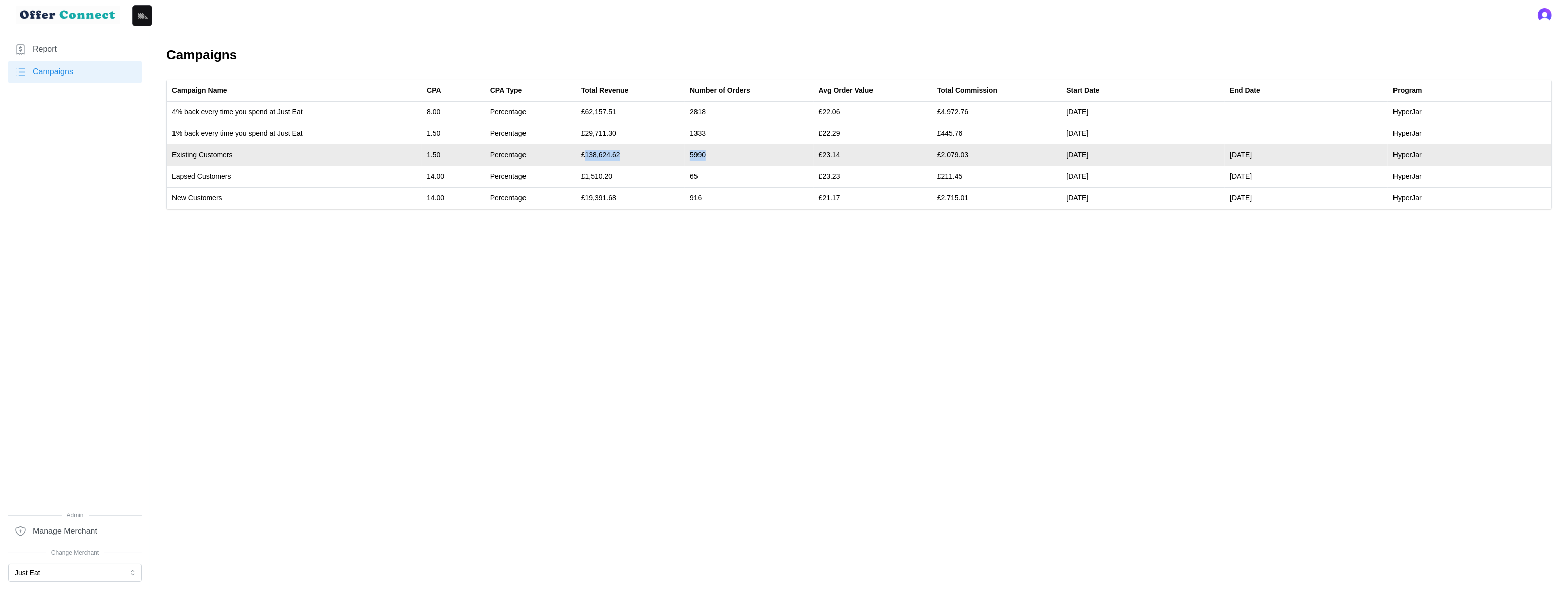
copy tr "138,624.62 5990"
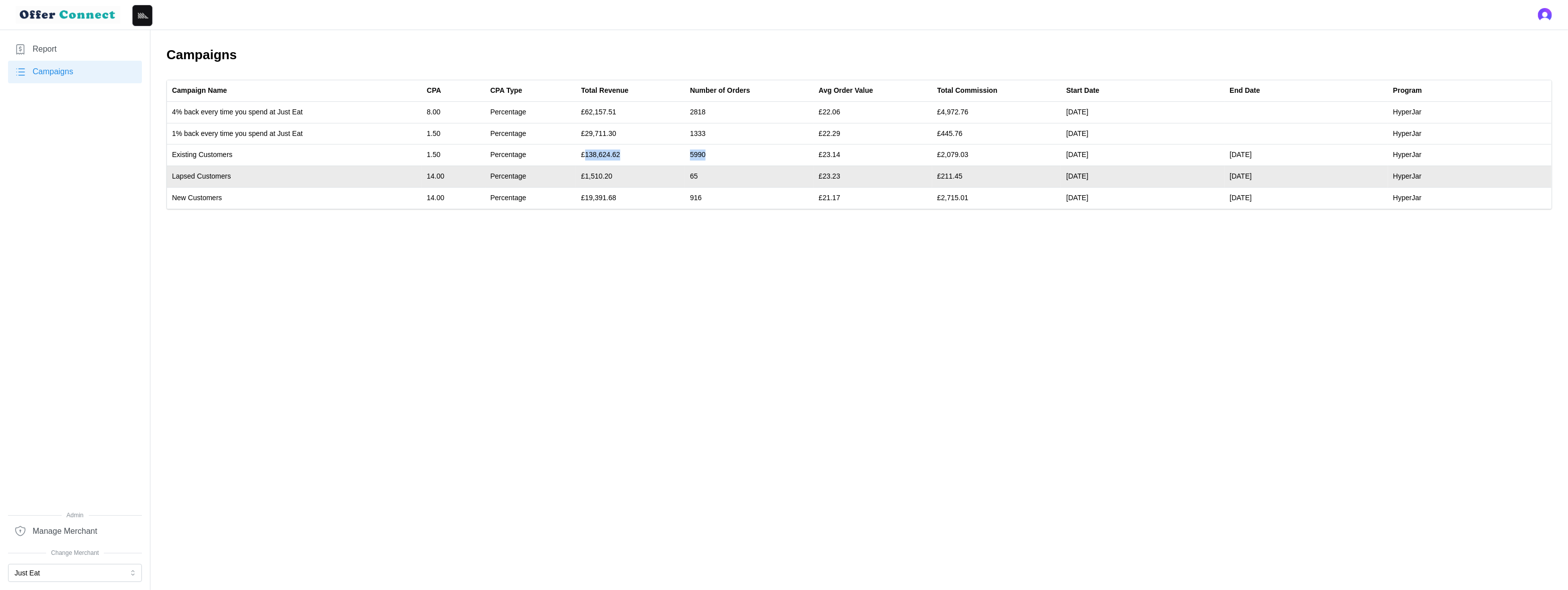
click at [602, 176] on td "£1,510.20" at bounding box center [631, 177] width 109 height 21
drag, startPoint x: 603, startPoint y: 176, endPoint x: 708, endPoint y: 178, distance: 105.0
click at [708, 178] on tr "Lapsed Customers 14.00 Percentage £1,510.20 65 £23.23 £211.45 01/06/25 30/09/25…" at bounding box center [859, 177] width 1384 height 21
copy tr "1,510.20 65"
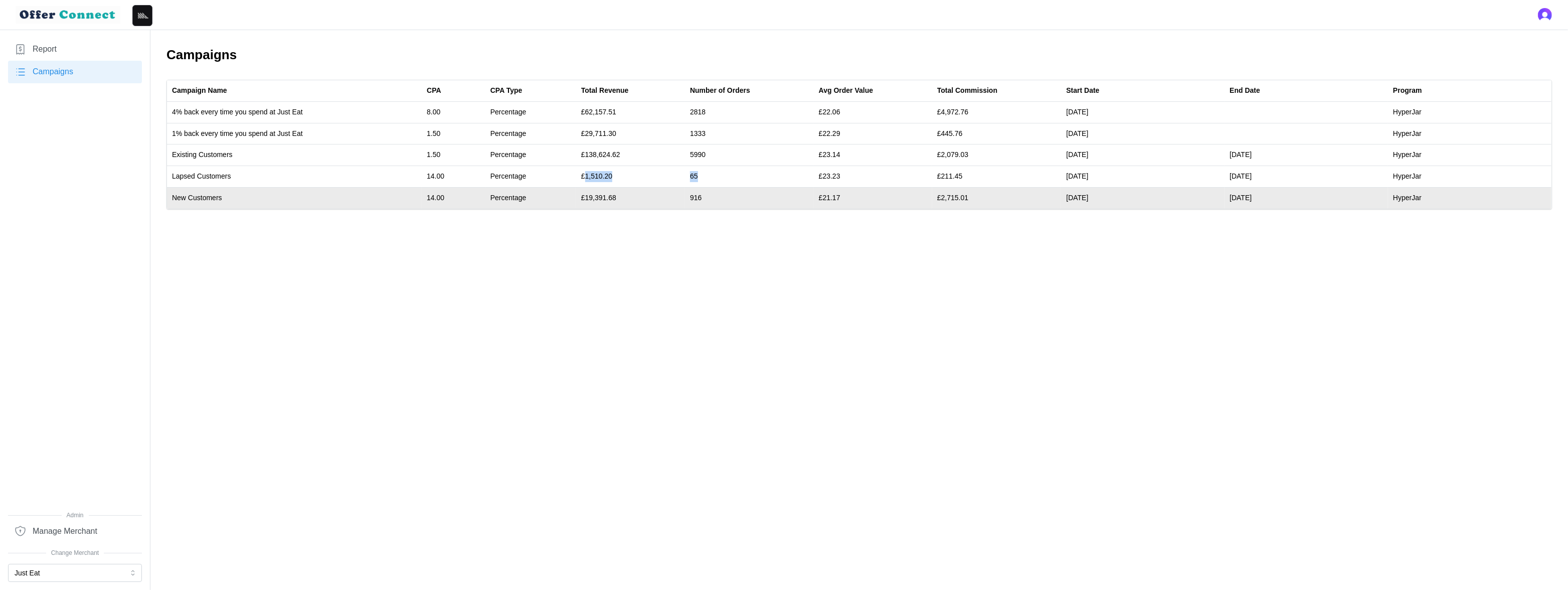
click at [604, 195] on td "£19,391.68" at bounding box center [631, 197] width 109 height 21
drag, startPoint x: 627, startPoint y: 194, endPoint x: 699, endPoint y: 197, distance: 72.1
click at [699, 197] on tr "New Customers 14.00 Percentage £19,391.68 916 £21.17 £2,715.01 01/06/25 30/09/2…" at bounding box center [859, 197] width 1384 height 21
copy tr "19,391.68 916"
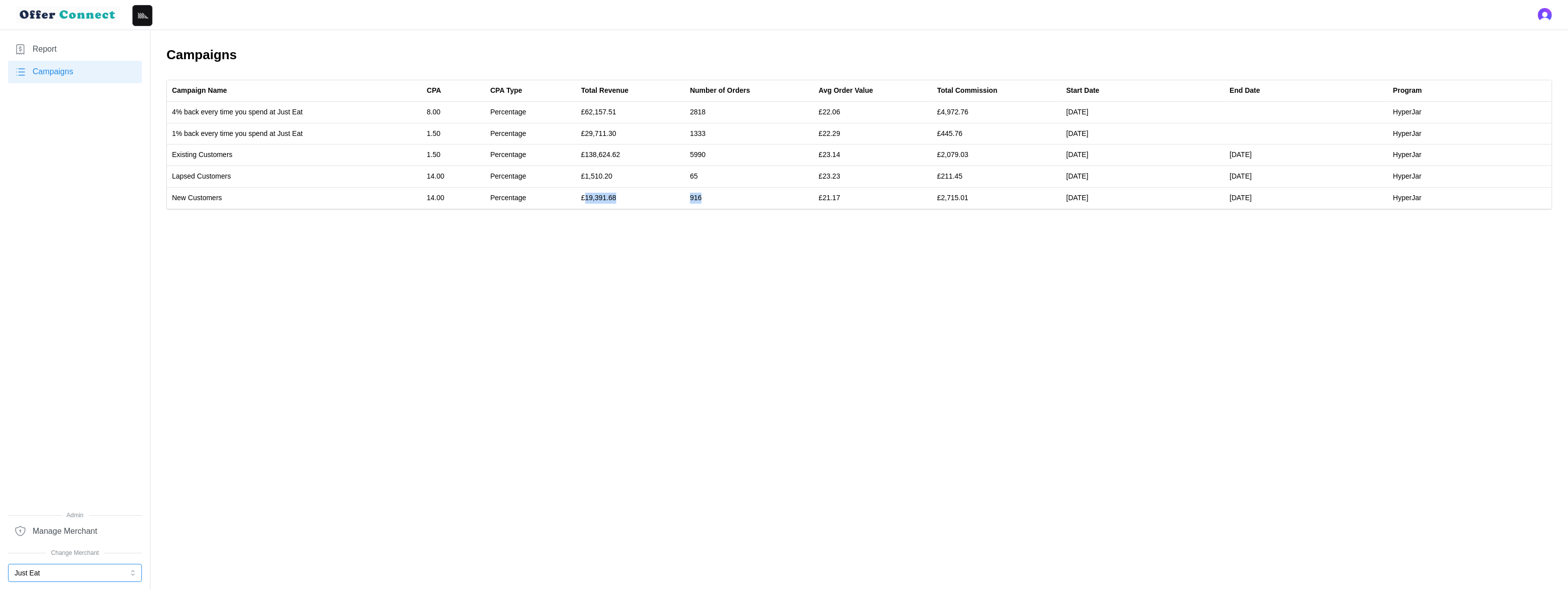
click at [46, 572] on button "Just Eat" at bounding box center [74, 573] width 134 height 18
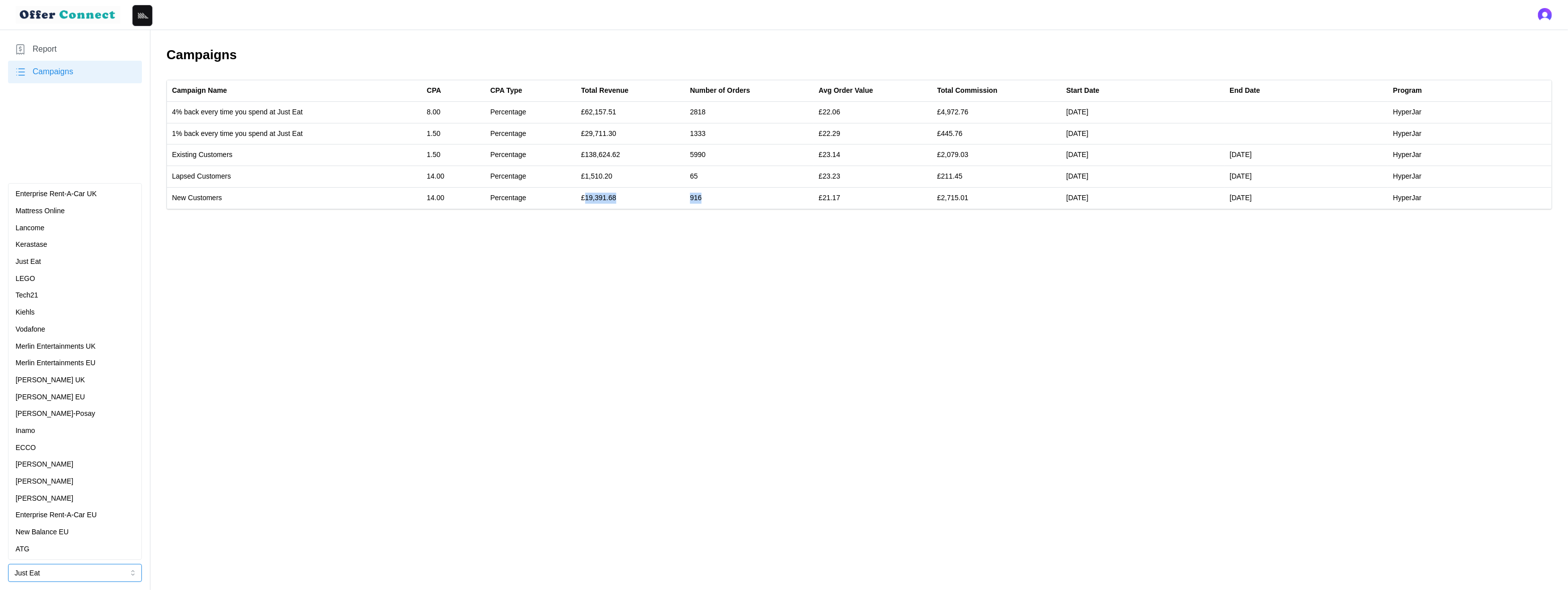
click at [82, 273] on div "LEGO" at bounding box center [75, 279] width 119 height 11
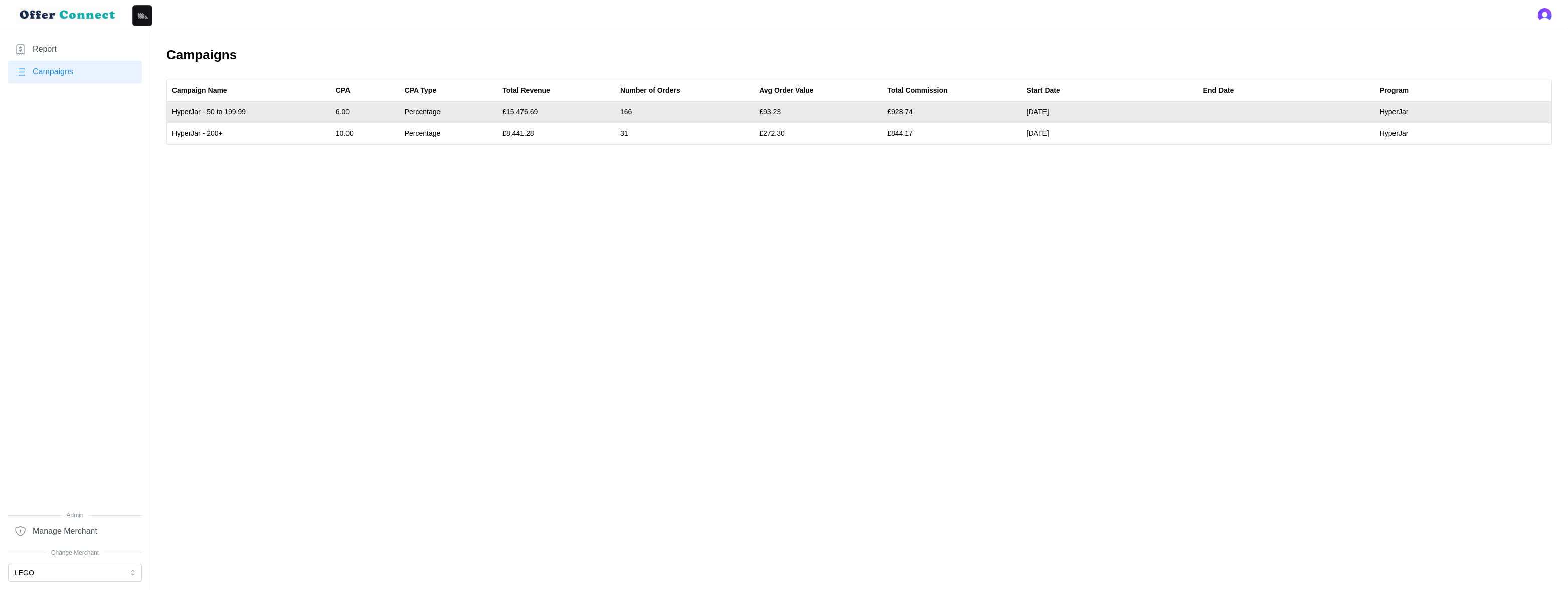
click at [528, 112] on td "£15,476.69" at bounding box center [556, 112] width 118 height 21
drag, startPoint x: 528, startPoint y: 112, endPoint x: 622, endPoint y: 110, distance: 94.0
click at [622, 110] on tr "HyperJar - 50 to 199.99 6.00 Percentage £15,476.69 166 £93.23 £928.74 20/11/24 …" at bounding box center [859, 112] width 1384 height 21
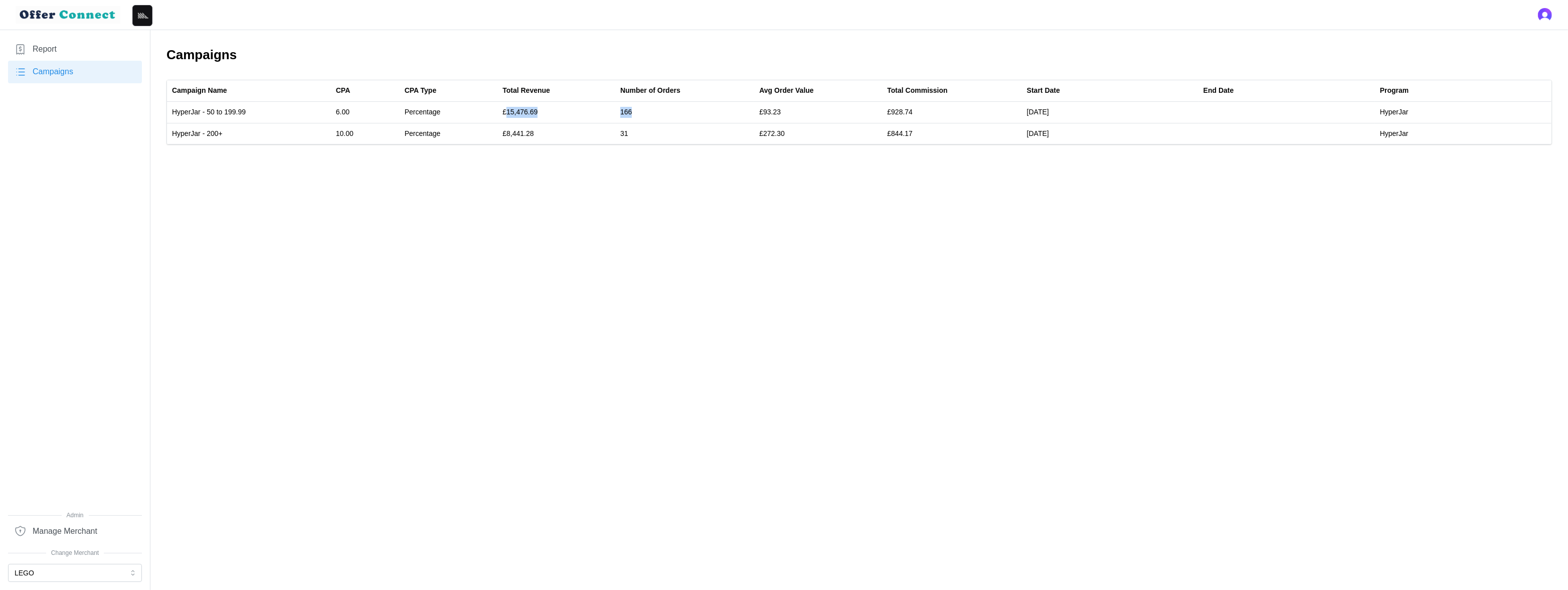
copy tr "15,476.69 166"
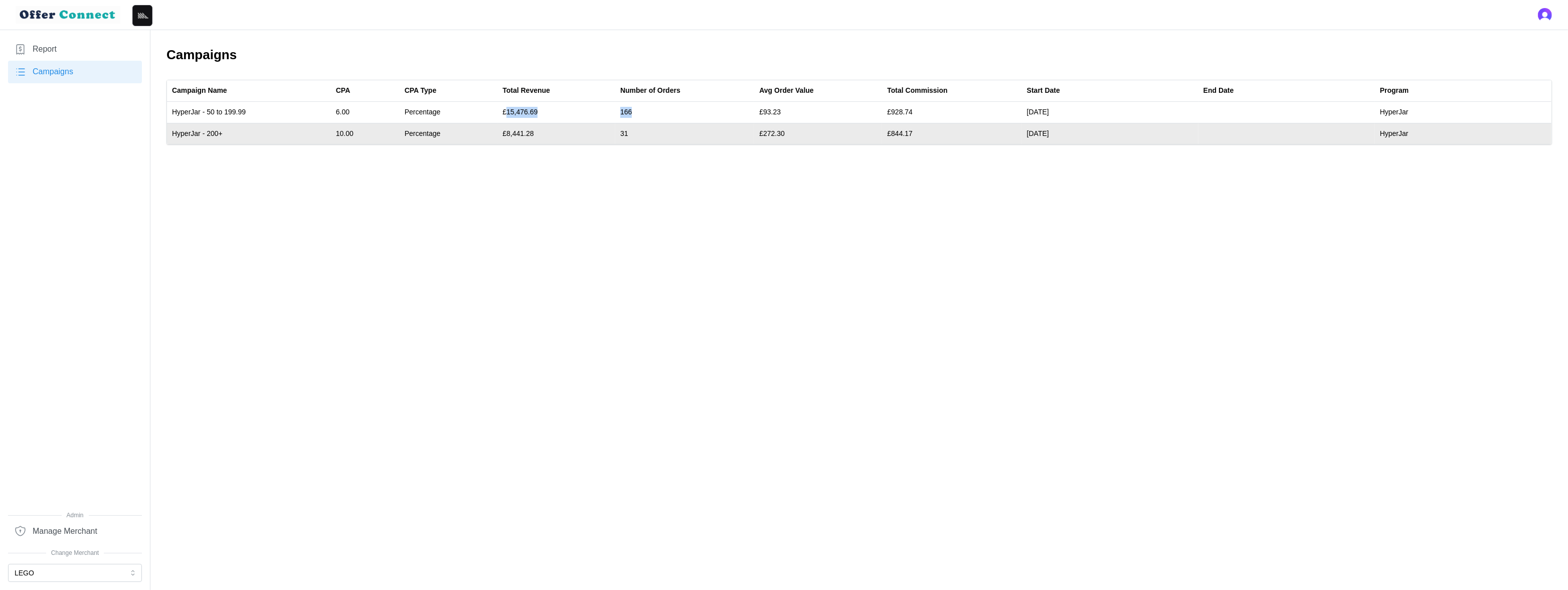
click at [528, 133] on td "£8,441.28" at bounding box center [556, 134] width 118 height 21
drag, startPoint x: 528, startPoint y: 133, endPoint x: 641, endPoint y: 132, distance: 113.0
click at [641, 132] on tr "HyperJar - 200+ 10.00 Percentage £8,441.28 31 £272.30 £844.17 20/11/24 HyperJar" at bounding box center [859, 134] width 1384 height 21
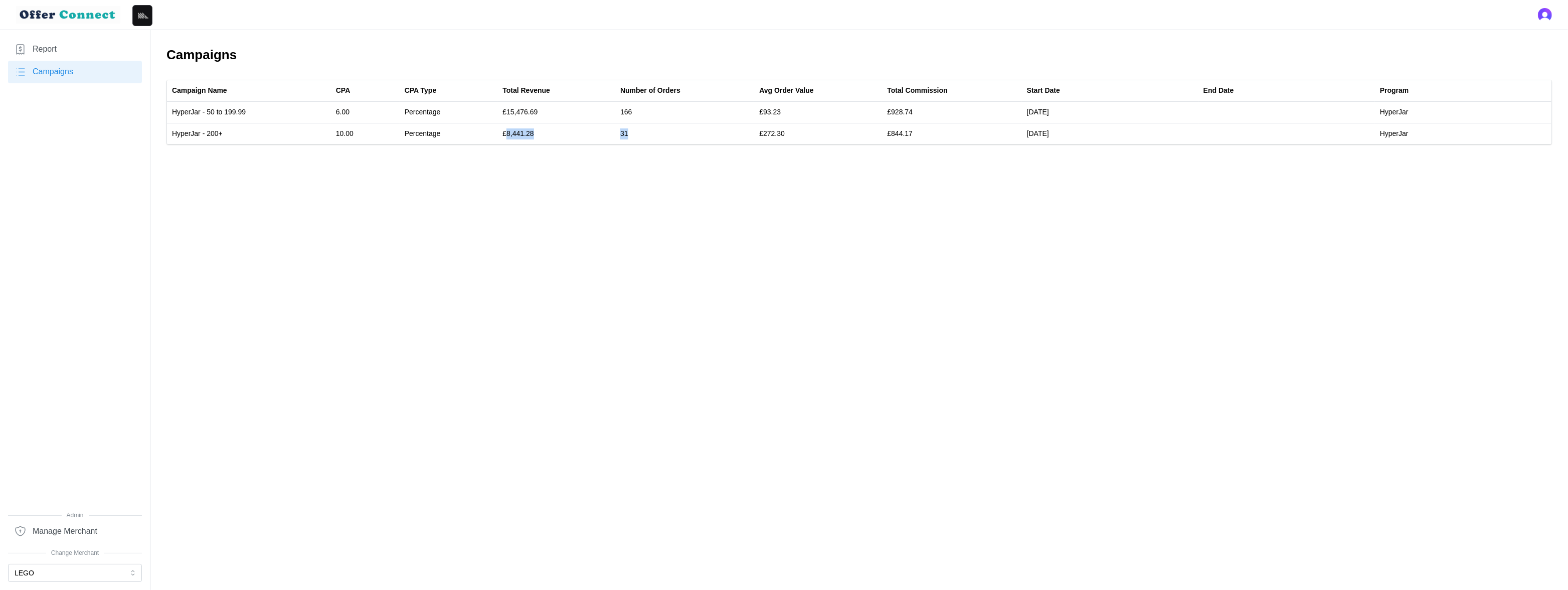
copy tr "8,441.28 31"
click at [50, 578] on button "LEGO" at bounding box center [74, 573] width 134 height 18
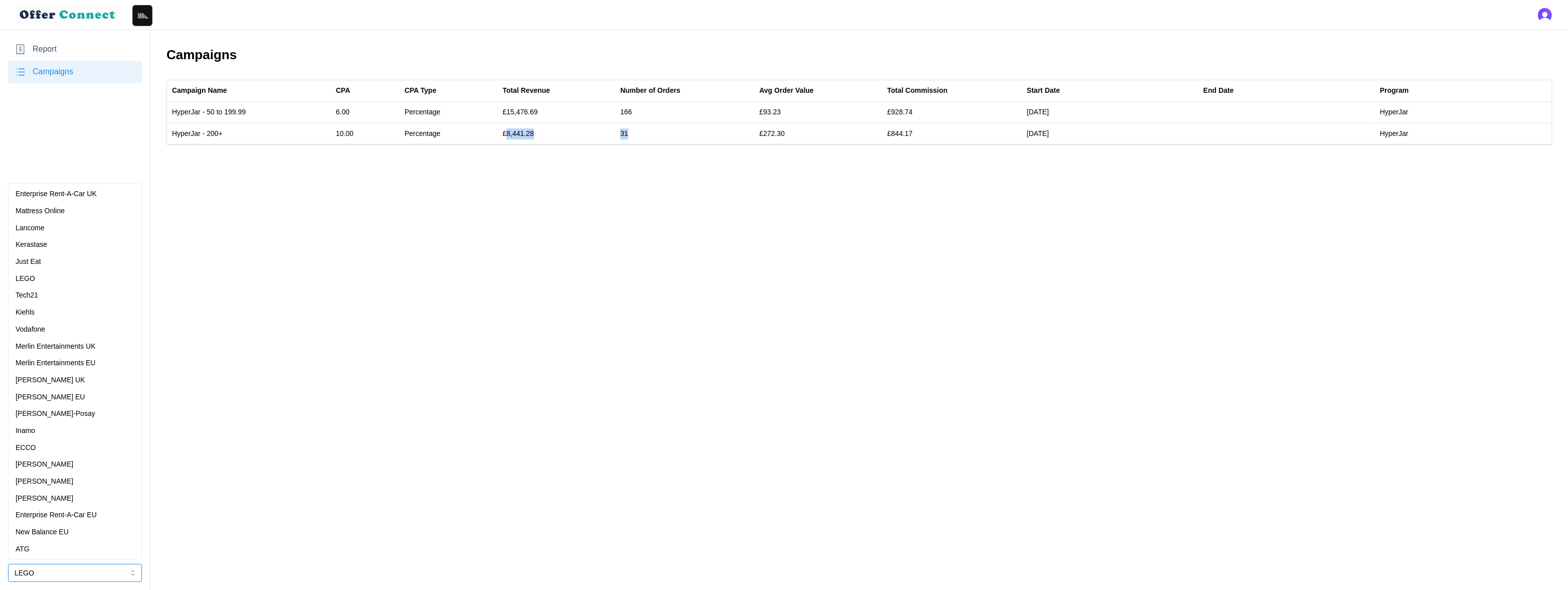
click at [63, 381] on p "[PERSON_NAME] UK" at bounding box center [50, 381] width 69 height 11
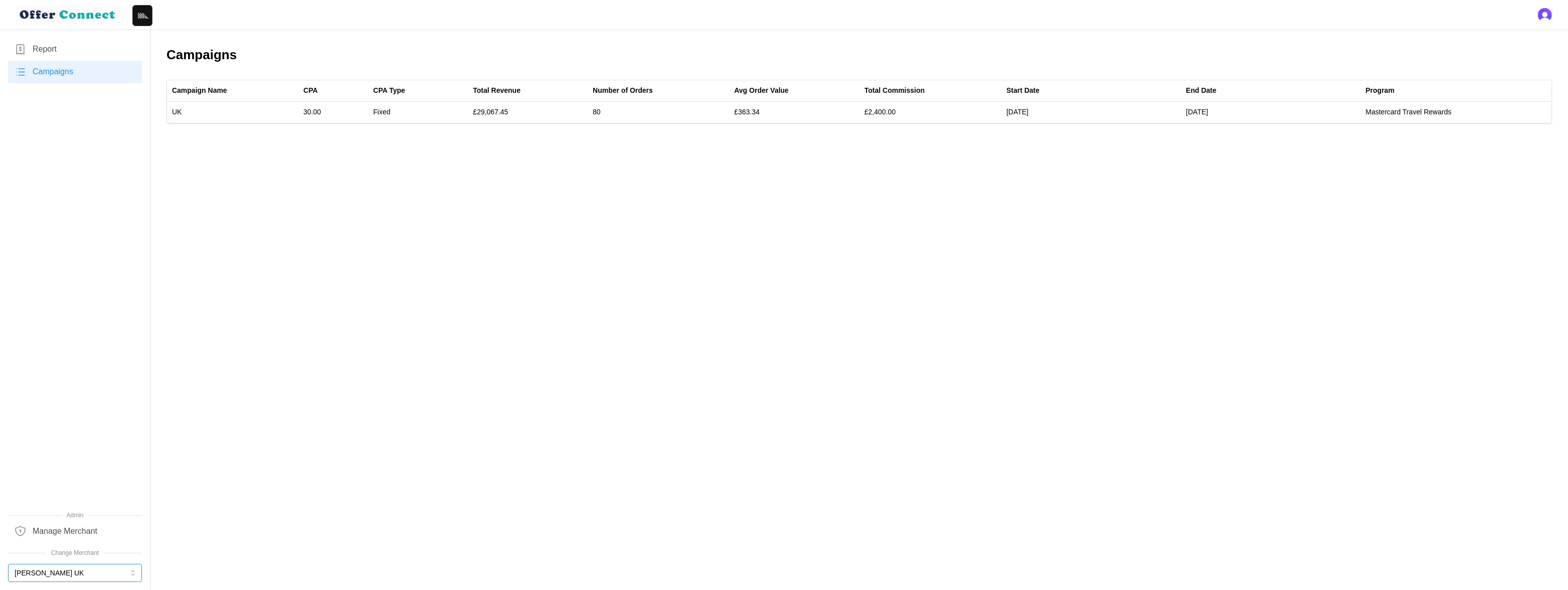
drag, startPoint x: 54, startPoint y: 577, endPoint x: 57, endPoint y: 550, distance: 27.2
click at [55, 576] on button "[PERSON_NAME] UK" at bounding box center [74, 573] width 134 height 18
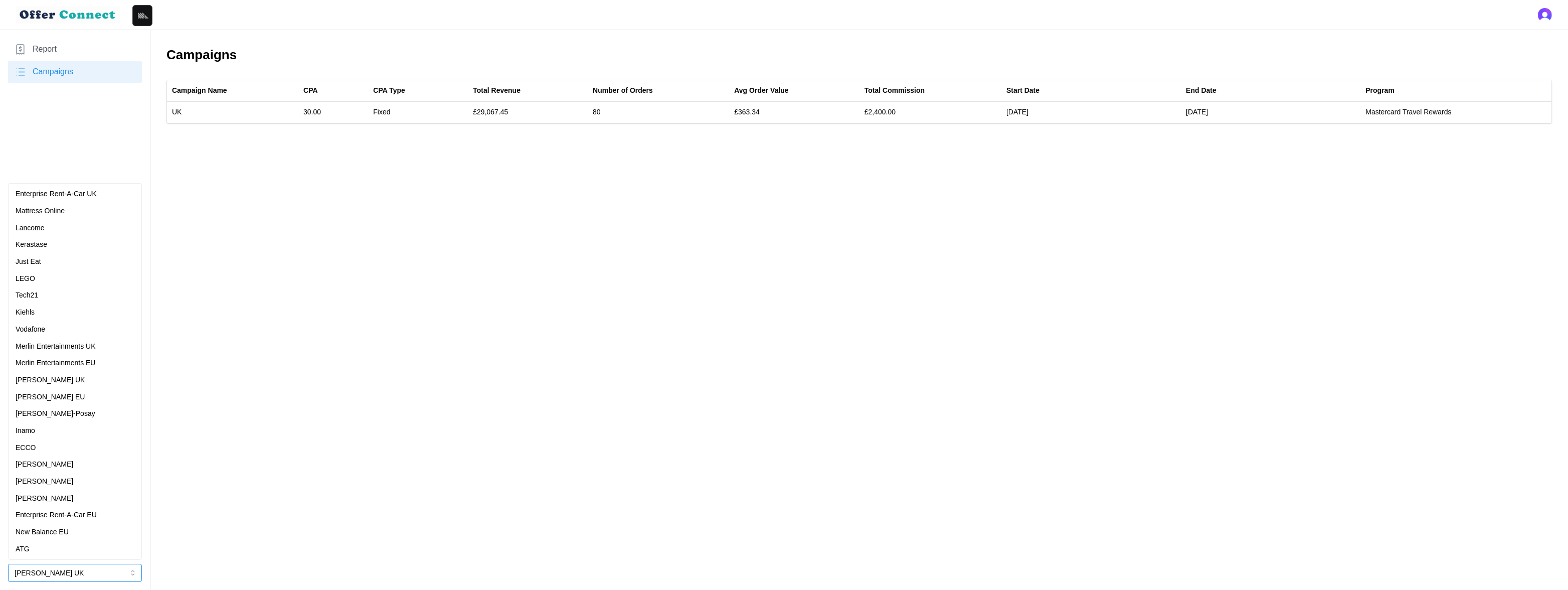
click at [76, 354] on div "Merlin Entertainments UK" at bounding box center [75, 347] width 129 height 17
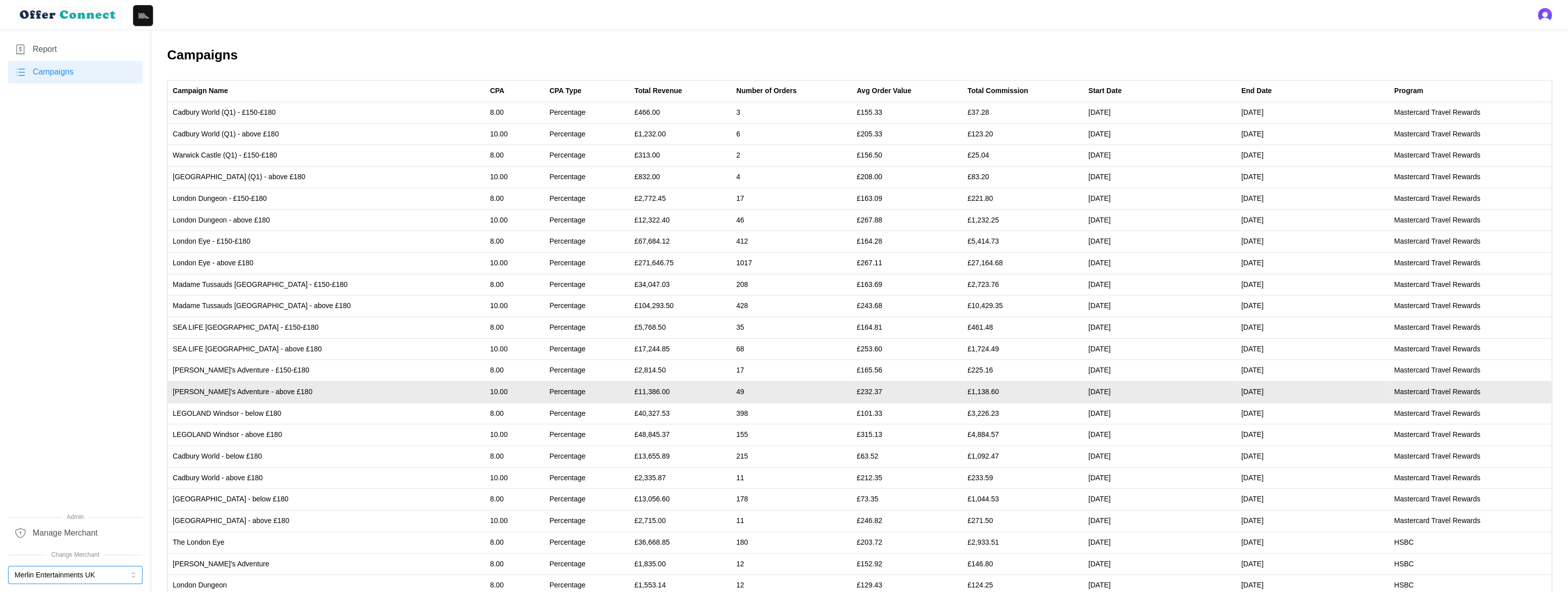
scroll to position [148, 0]
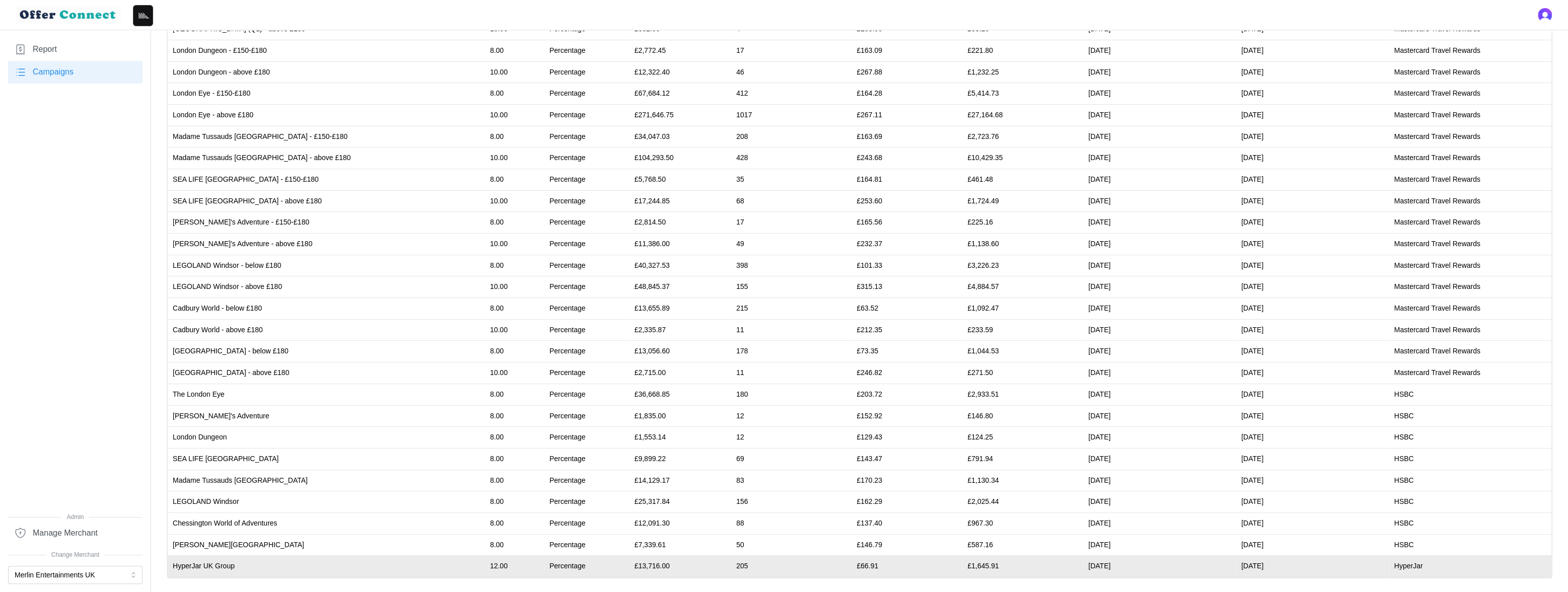
click at [629, 563] on td "£13,716.00" at bounding box center [680, 566] width 102 height 21
drag, startPoint x: 593, startPoint y: 563, endPoint x: 691, endPoint y: 561, distance: 98.0
click at [691, 561] on tr "HyperJar UK Group 12.00 Percentage £13,716.00 205 £66.91 £1,645.91 01/02/25 31/…" at bounding box center [859, 566] width 1383 height 21
copy tr "13,716.00 205"
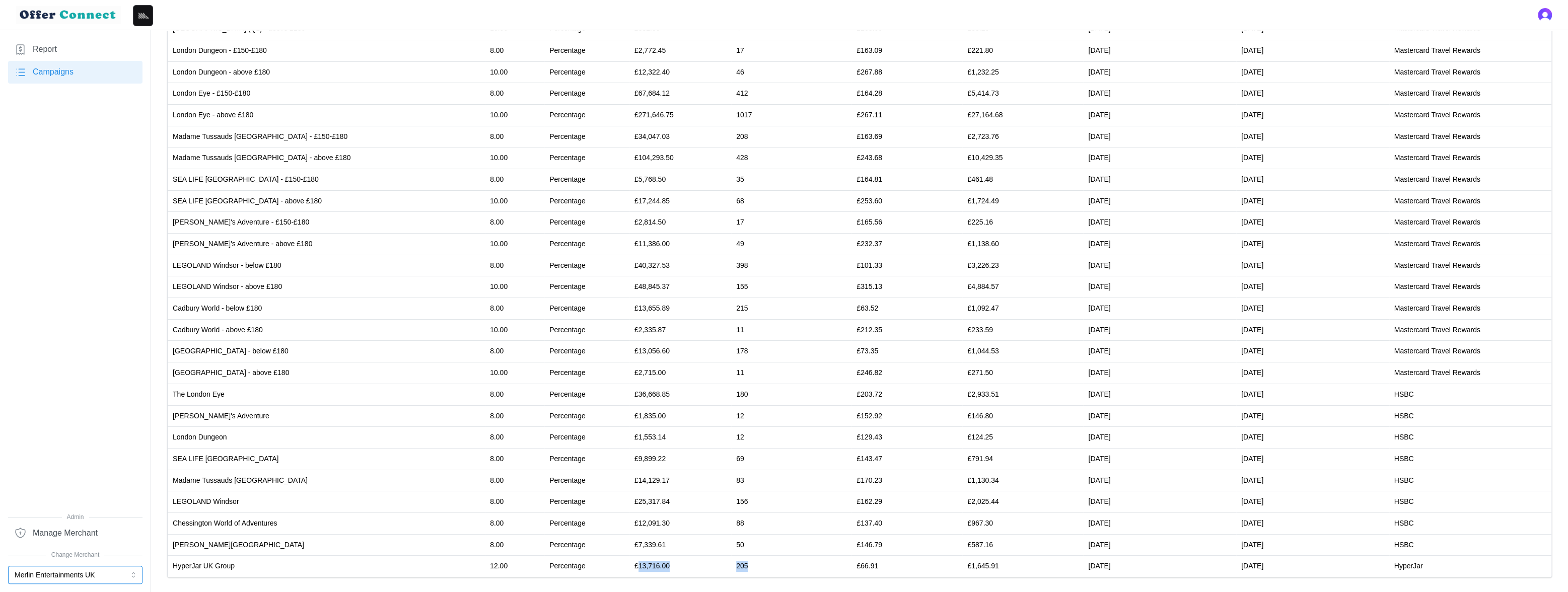
click at [80, 573] on button "Merlin Entertainments UK" at bounding box center [75, 575] width 134 height 18
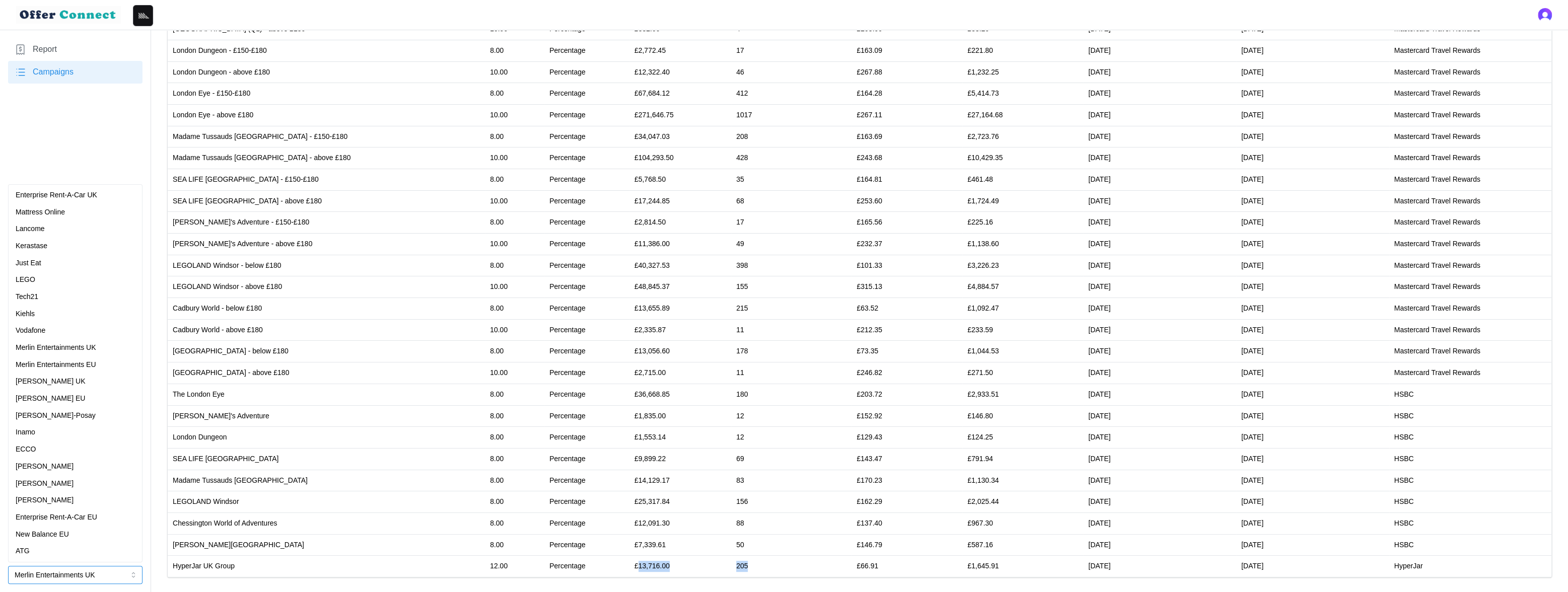
click at [58, 329] on div "Vodafone" at bounding box center [75, 331] width 119 height 11
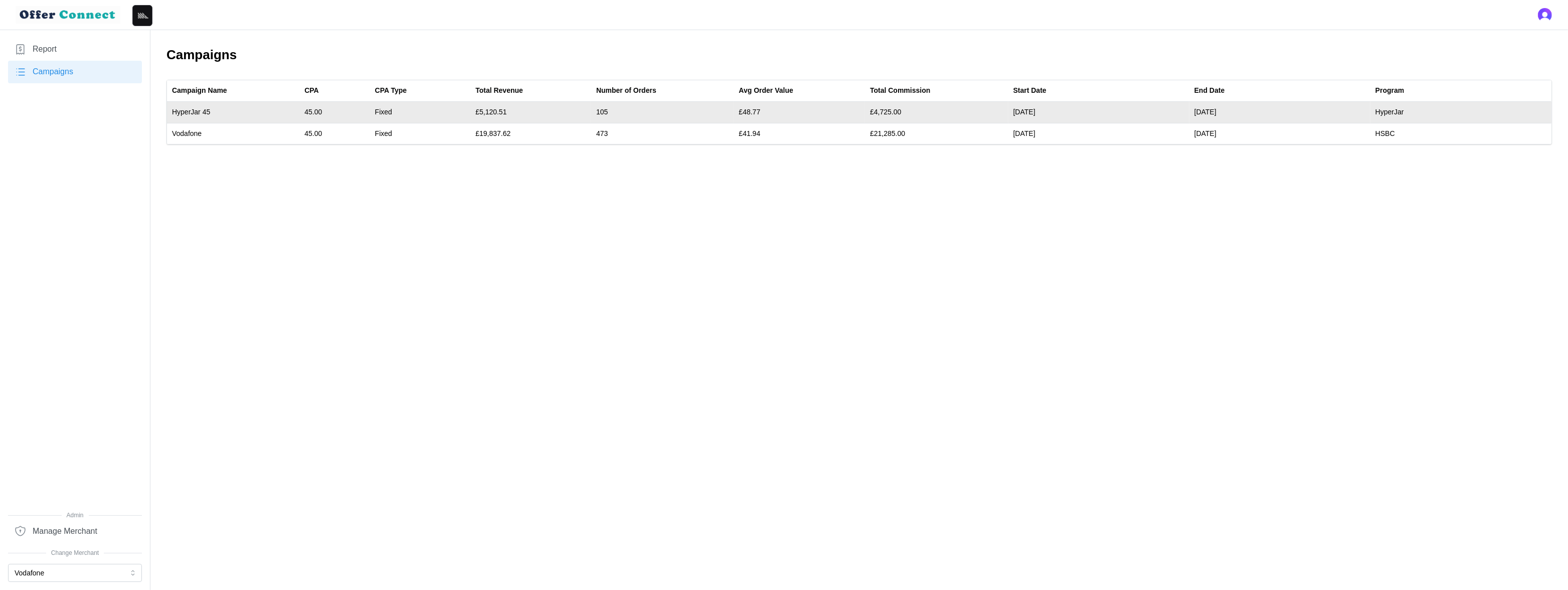
click at [489, 108] on td "£5,120.51" at bounding box center [530, 112] width 121 height 21
drag, startPoint x: 489, startPoint y: 108, endPoint x: 609, endPoint y: 108, distance: 120.0
click at [609, 108] on tr "HyperJar 45 45.00 Fixed £5,120.51 105 £48.77 £4,725.00 04/12/24 03/05/25 HyperJ…" at bounding box center [859, 112] width 1384 height 21
copy tr "5,120.51 105"
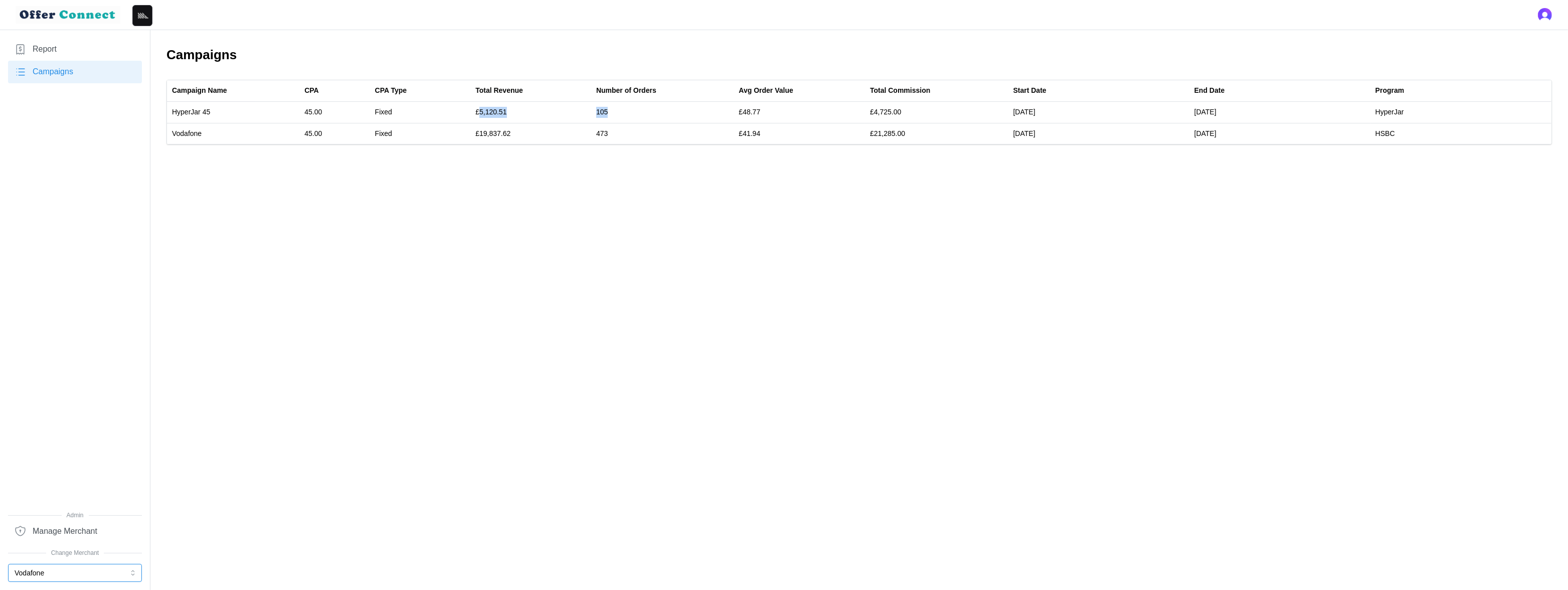
click at [59, 577] on button "Vodafone" at bounding box center [74, 573] width 134 height 18
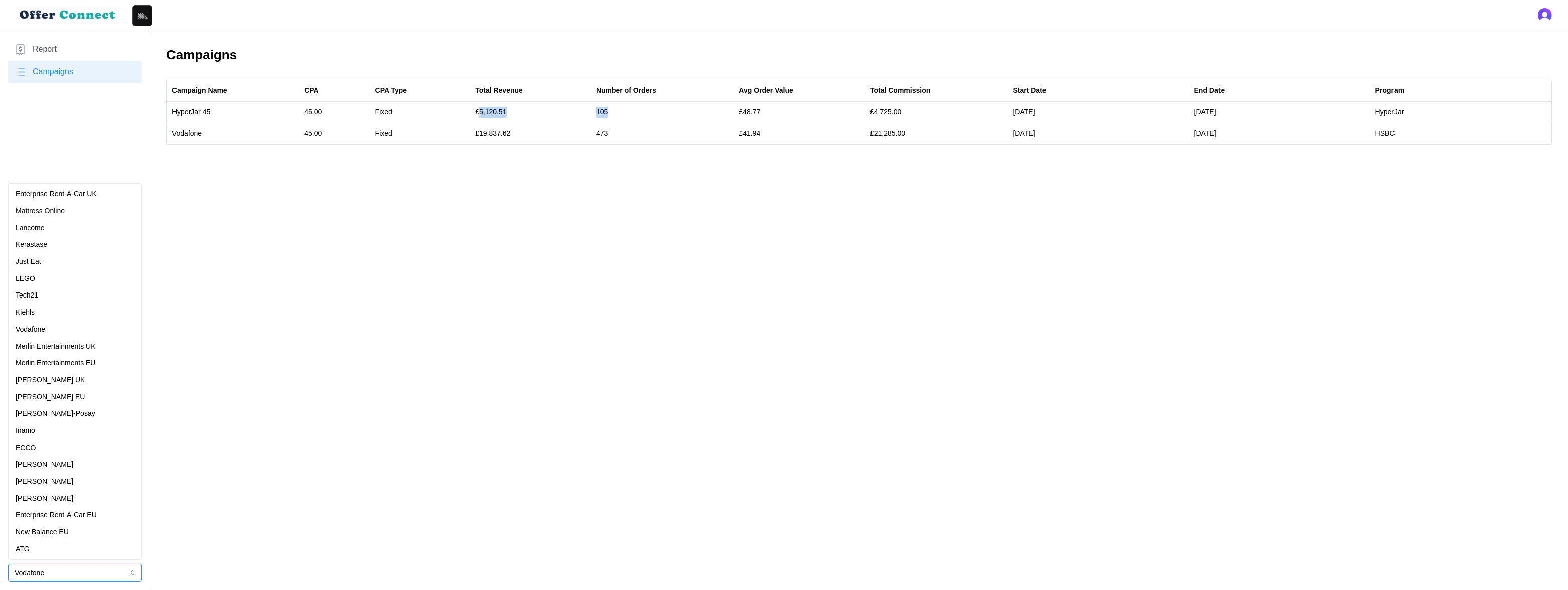
click at [78, 349] on p "Merlin Entertainments UK" at bounding box center [55, 347] width 80 height 11
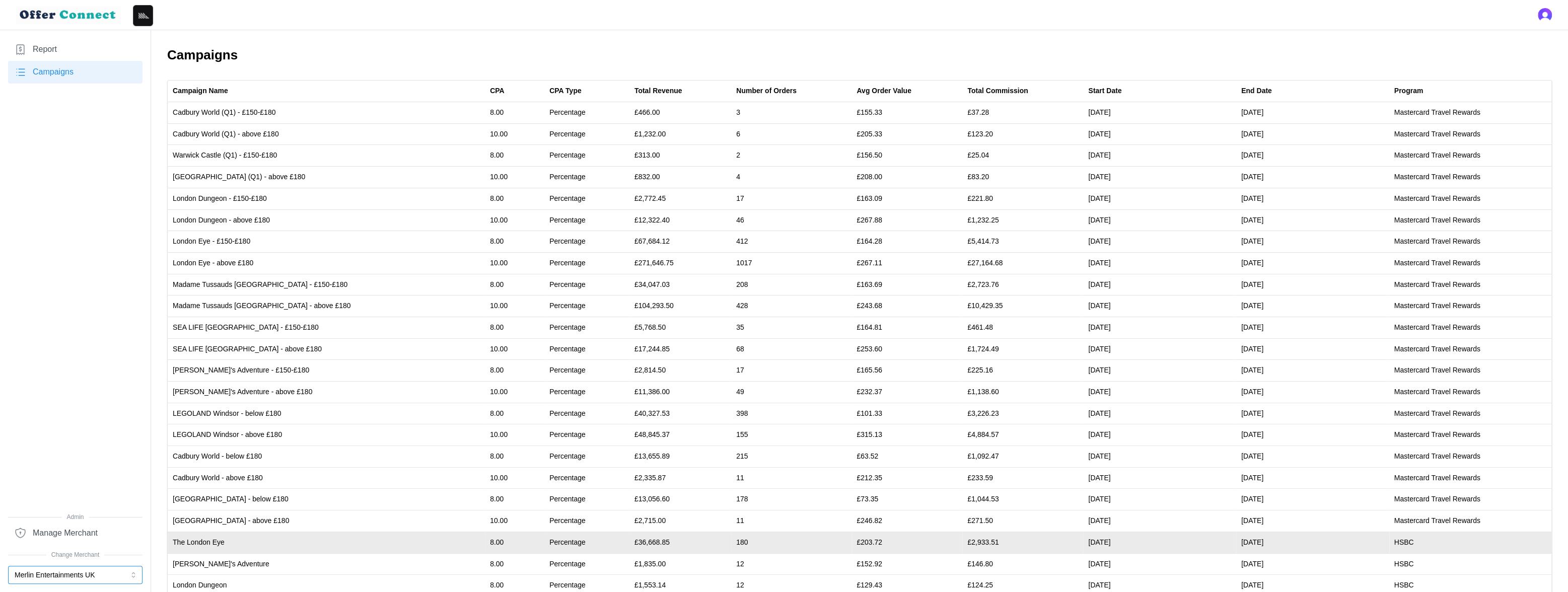
scroll to position [148, 0]
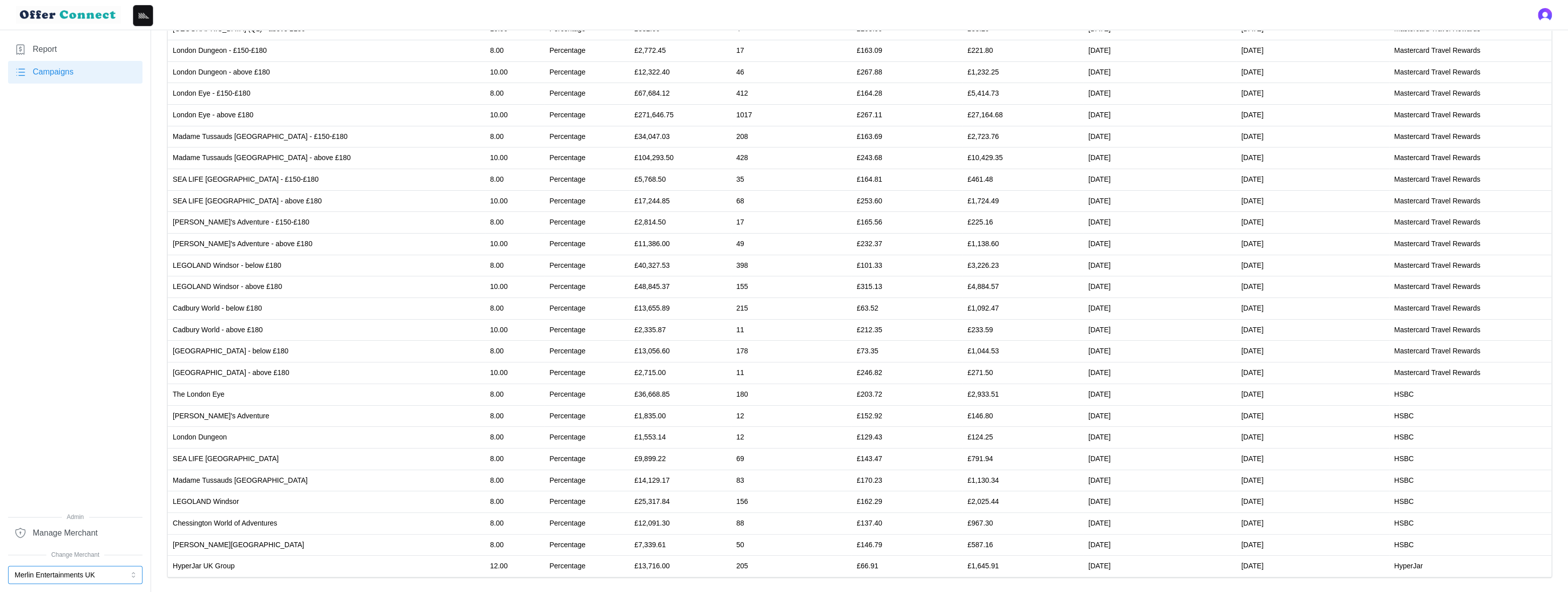
click at [104, 569] on button "Merlin Entertainments UK" at bounding box center [75, 575] width 134 height 18
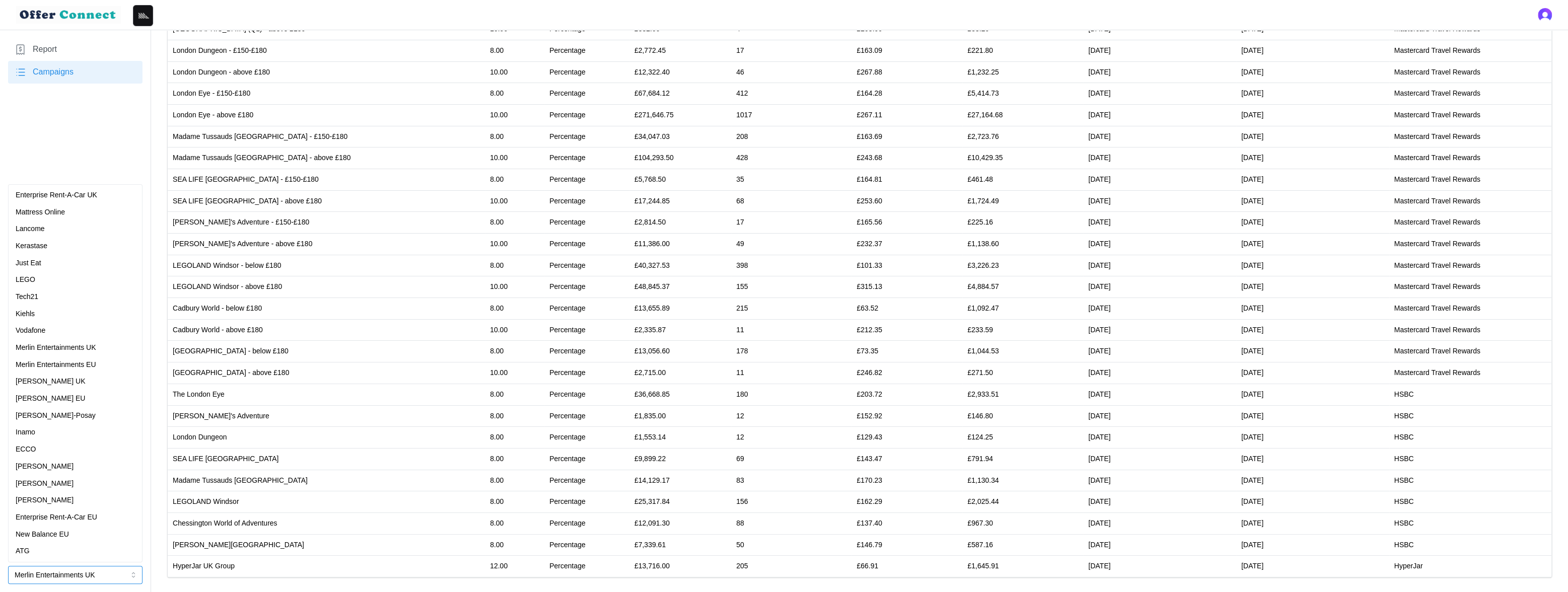
click at [33, 278] on p "LEGO" at bounding box center [26, 280] width 20 height 11
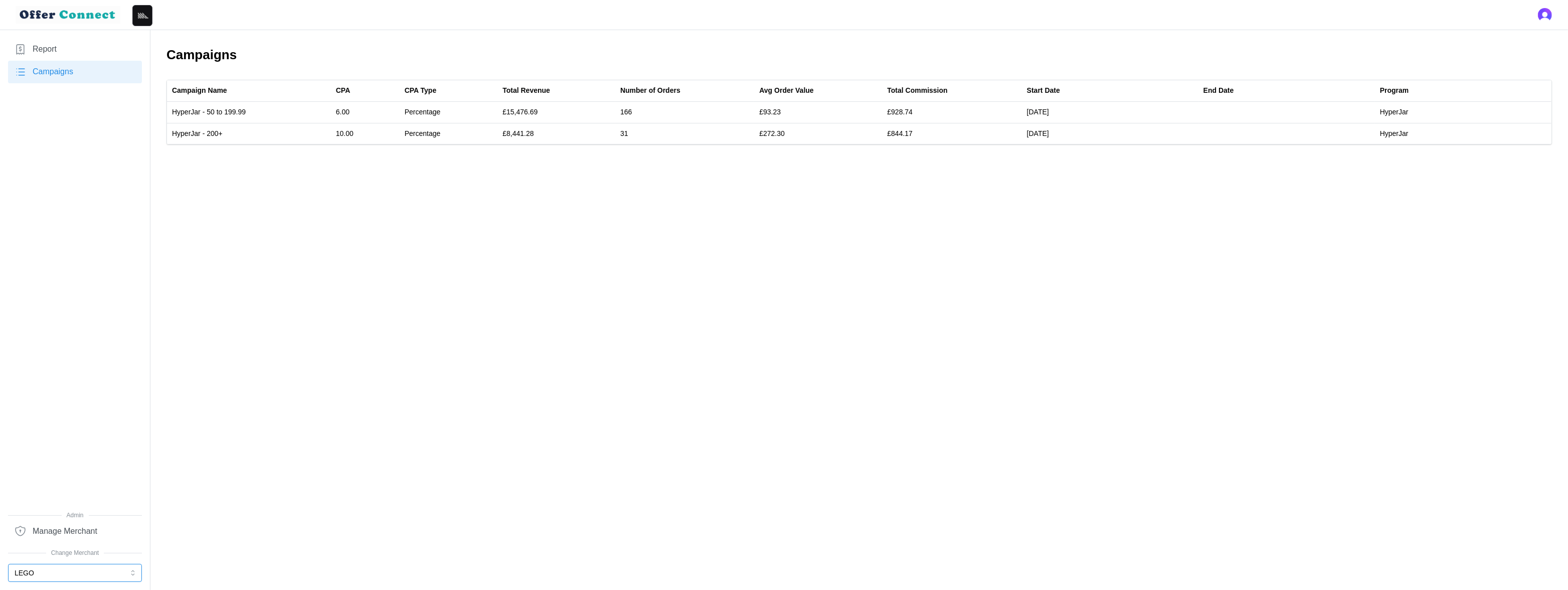
click at [29, 580] on button "LEGO" at bounding box center [74, 573] width 134 height 18
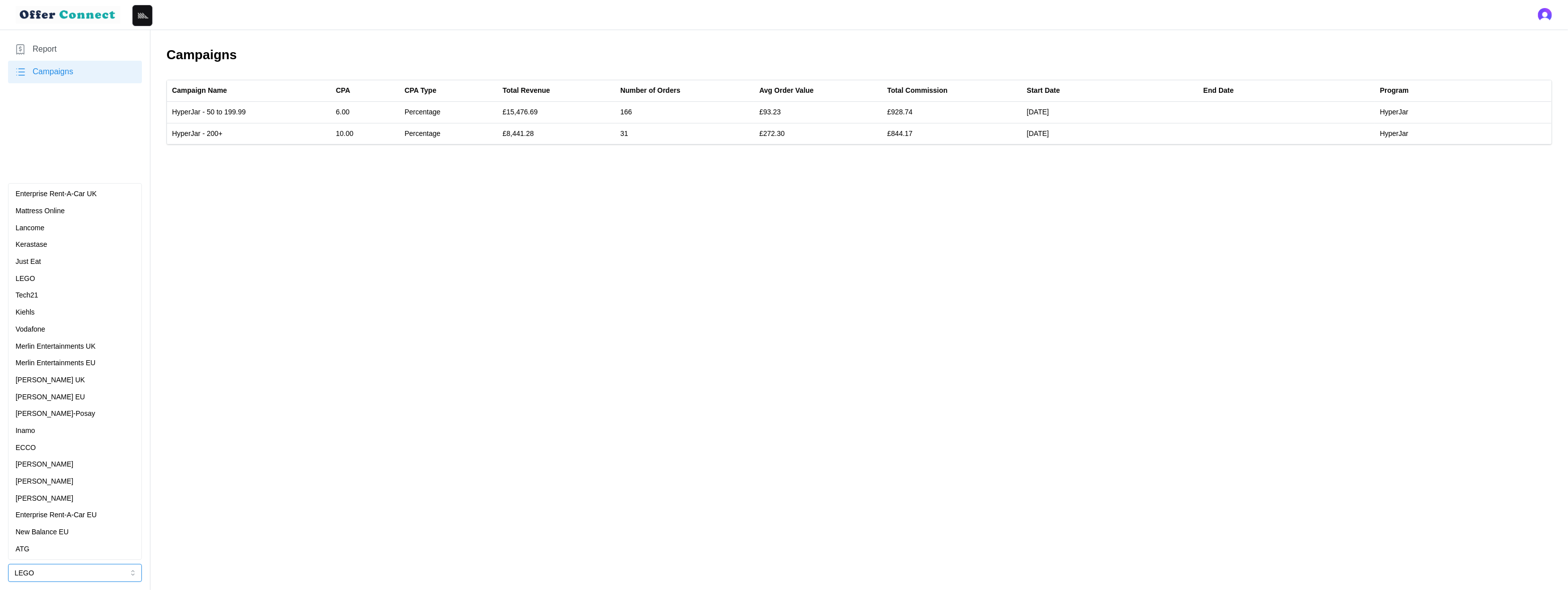
click at [75, 260] on div "Just Eat" at bounding box center [75, 262] width 119 height 11
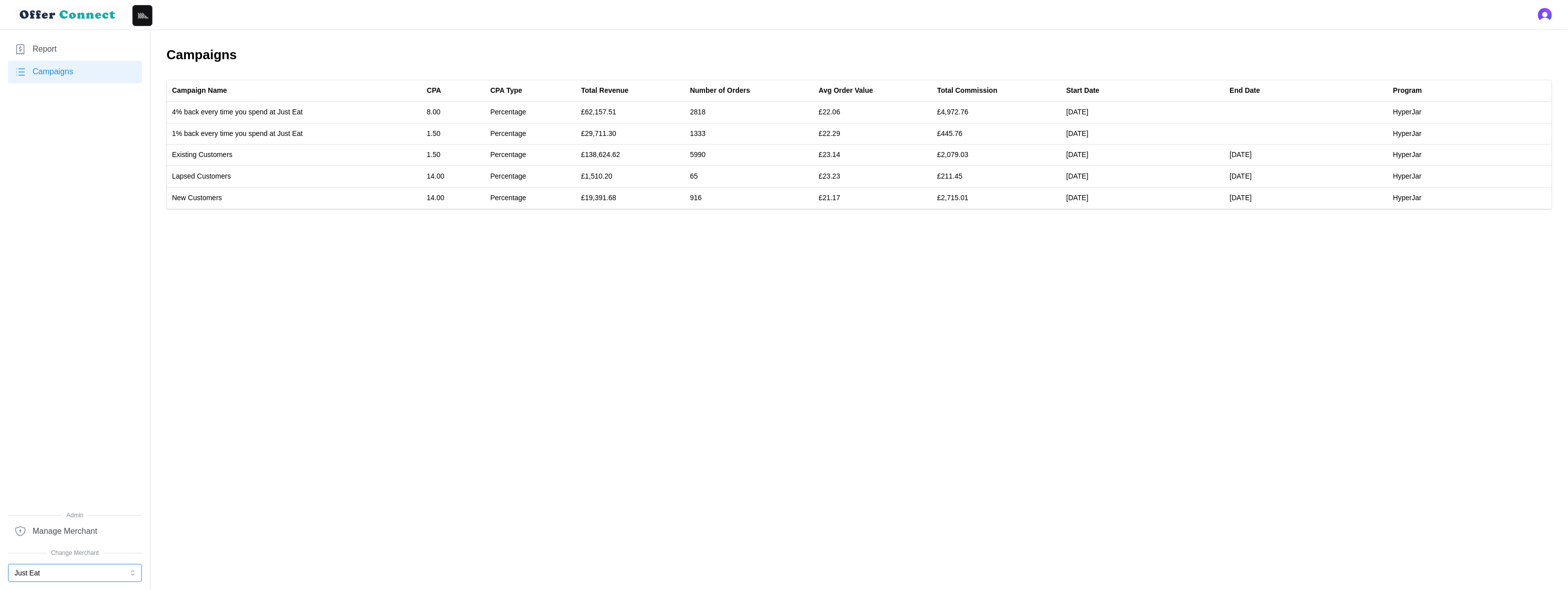
click at [62, 569] on button "Just Eat" at bounding box center [74, 573] width 134 height 18
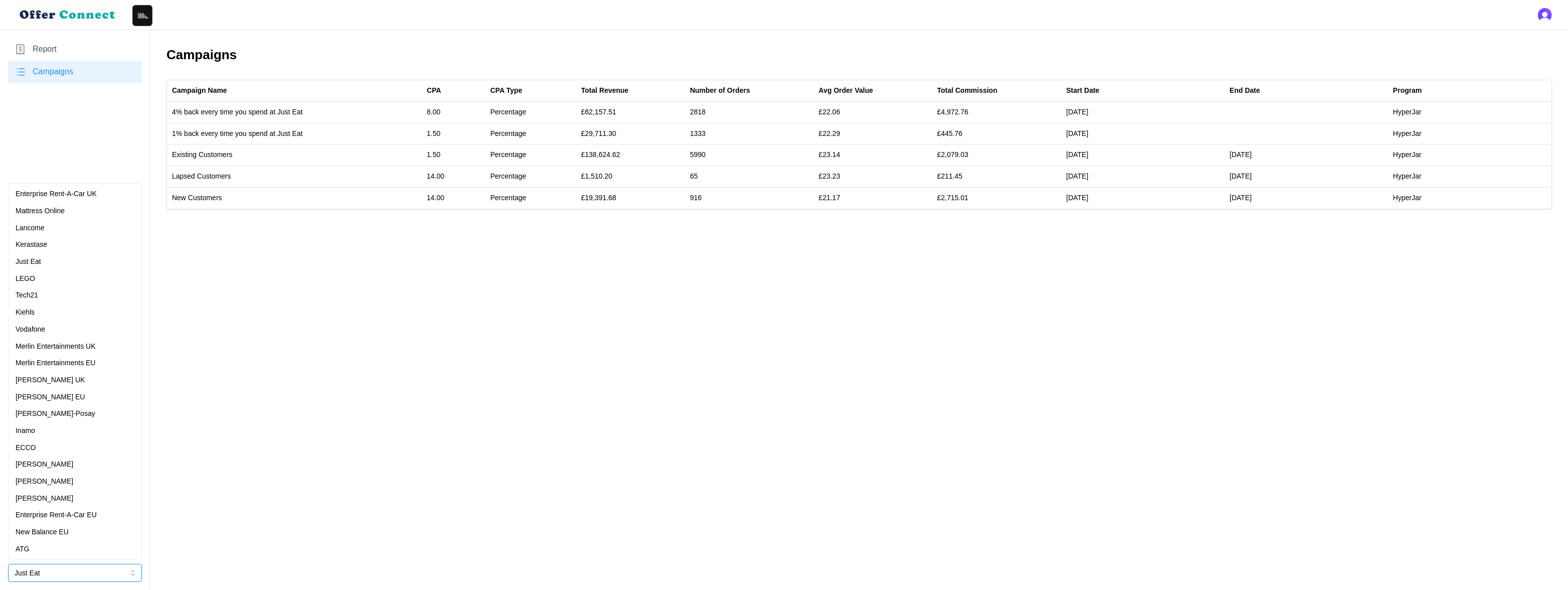
click at [43, 277] on div "LEGO" at bounding box center [75, 279] width 119 height 11
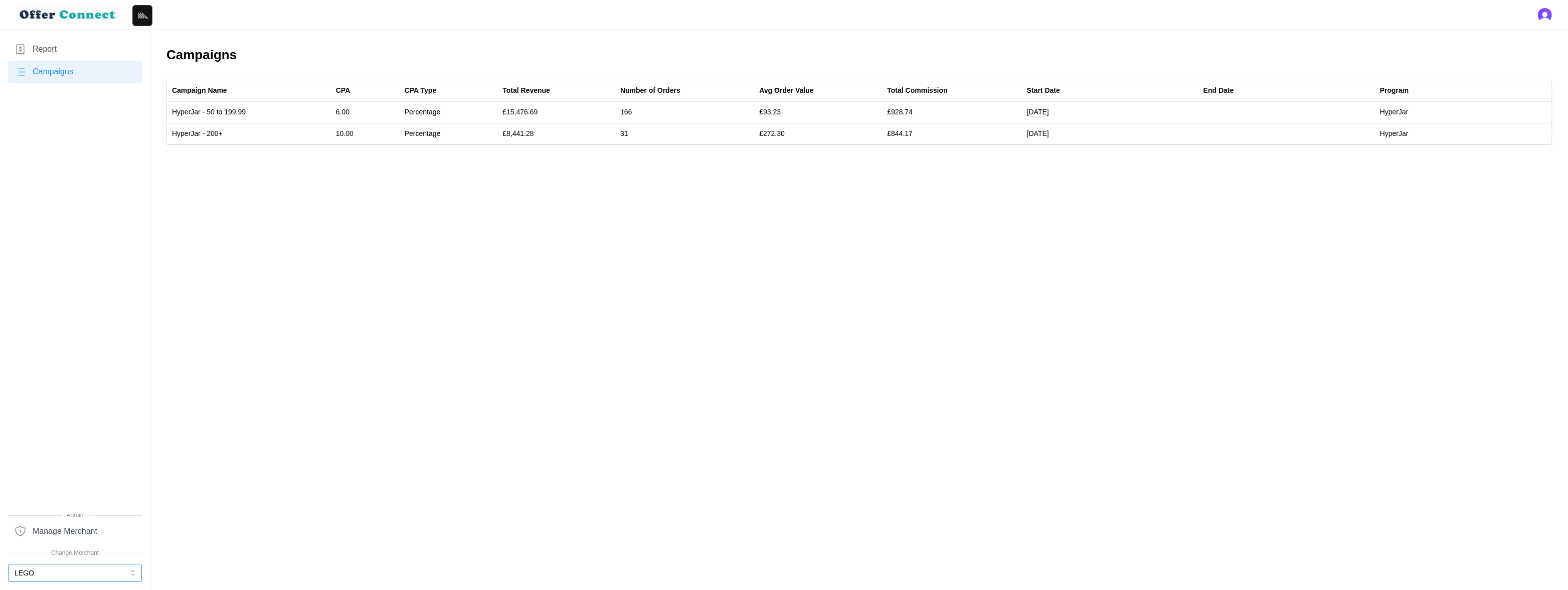
click at [63, 567] on button "LEGO" at bounding box center [74, 573] width 134 height 18
click at [721, 163] on main "Campaigns Campaign Name CPA CPA Type Total Revenue Number of Orders Avg Order V…" at bounding box center [784, 295] width 1568 height 590
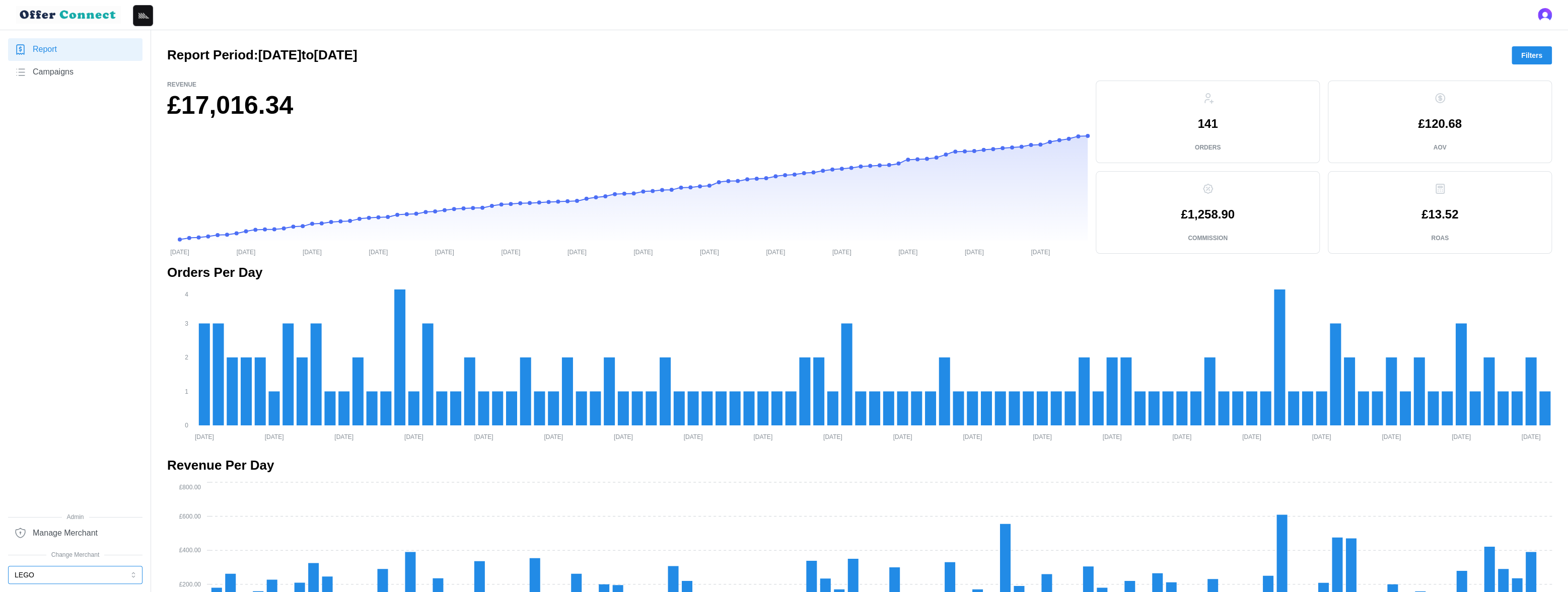
click at [62, 574] on button "LEGO" at bounding box center [75, 575] width 134 height 18
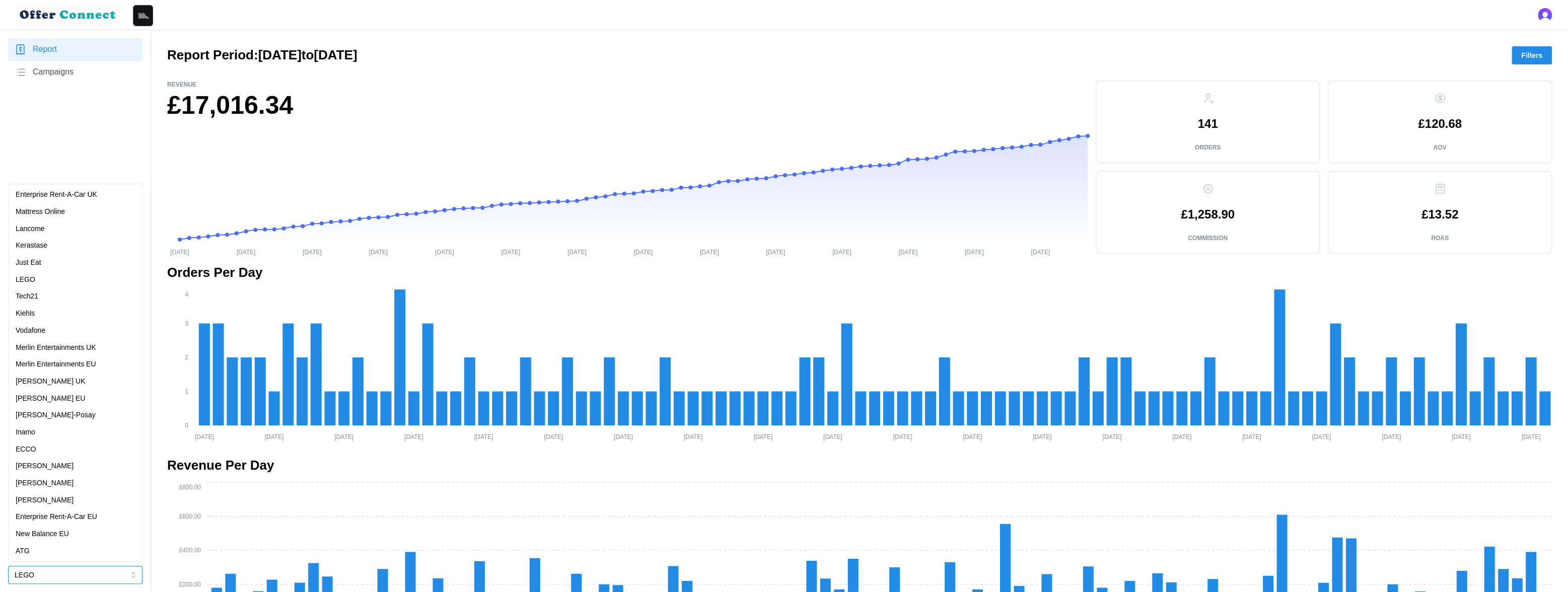
click at [83, 194] on p "Enterprise Rent-A-Car UK" at bounding box center [56, 195] width 82 height 11
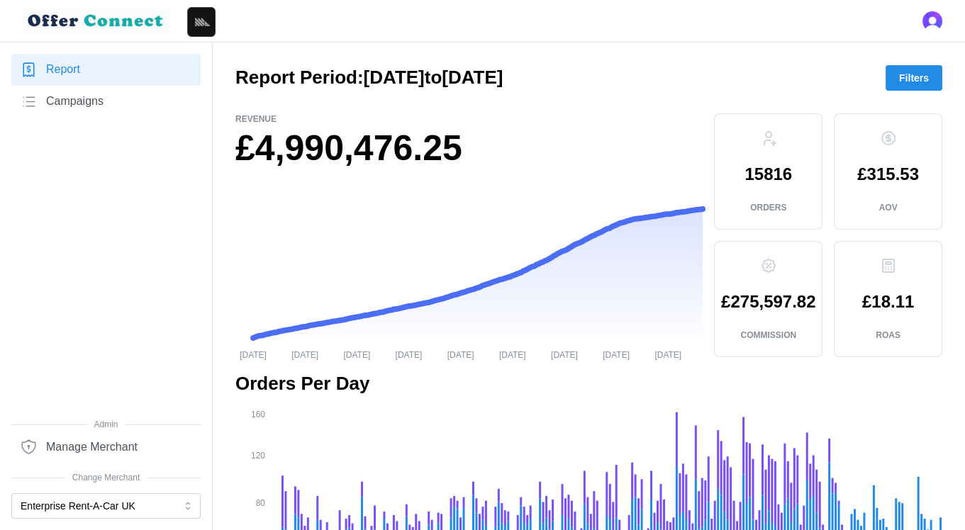
click at [388, 139] on h1 "£4,990,476.25" at bounding box center [468, 148] width 467 height 46
click at [388, 140] on h1 "£4,990,476.25" at bounding box center [468, 148] width 467 height 46
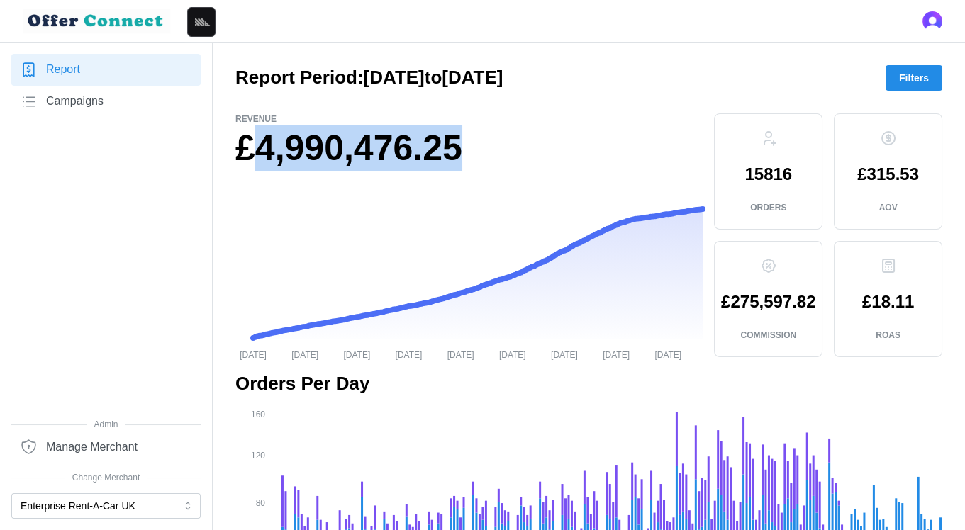
click at [388, 140] on h1 "£4,990,476.25" at bounding box center [468, 148] width 467 height 46
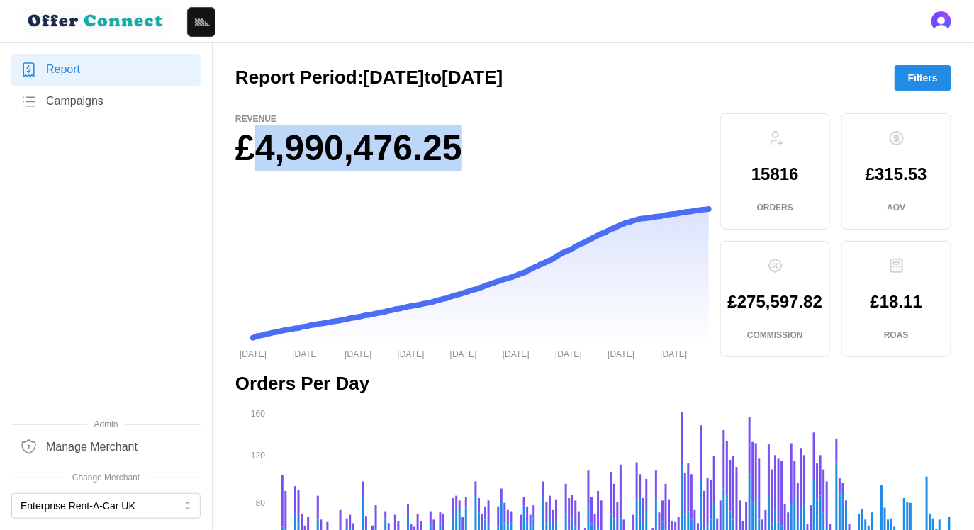
click at [408, 134] on h1 "£4,990,476.25" at bounding box center [472, 148] width 474 height 46
